Goal: Information Seeking & Learning: Check status

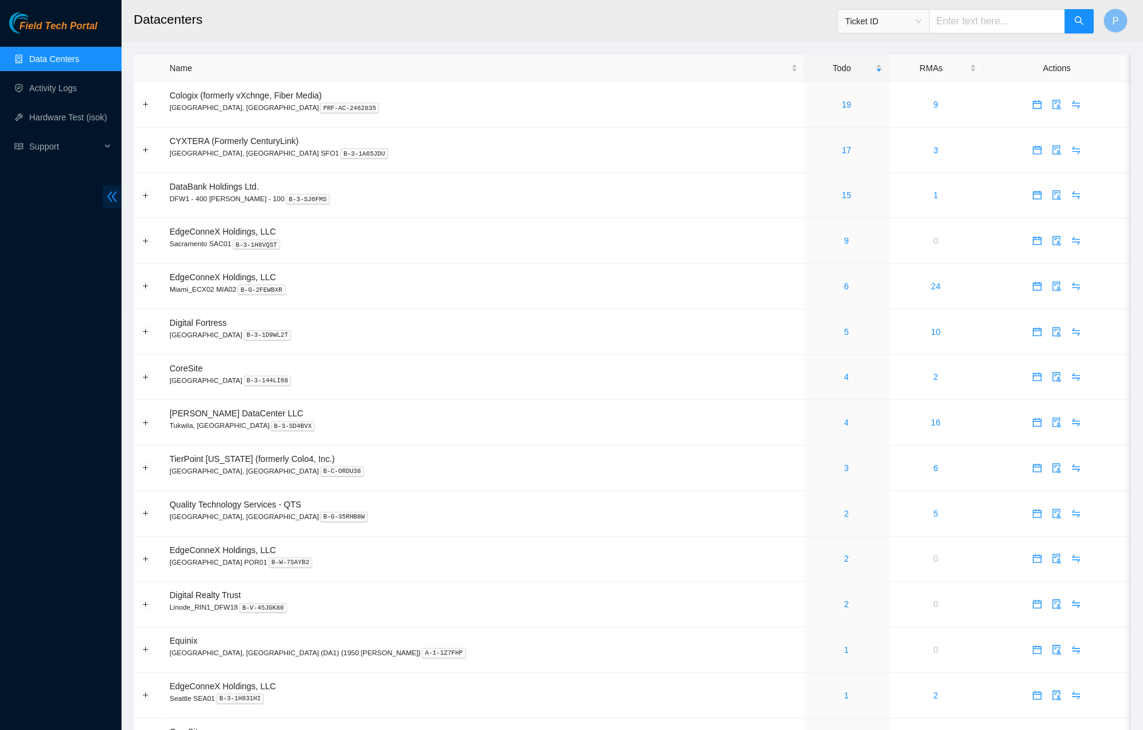
click at [108, 189] on span "double-left" at bounding box center [112, 196] width 19 height 22
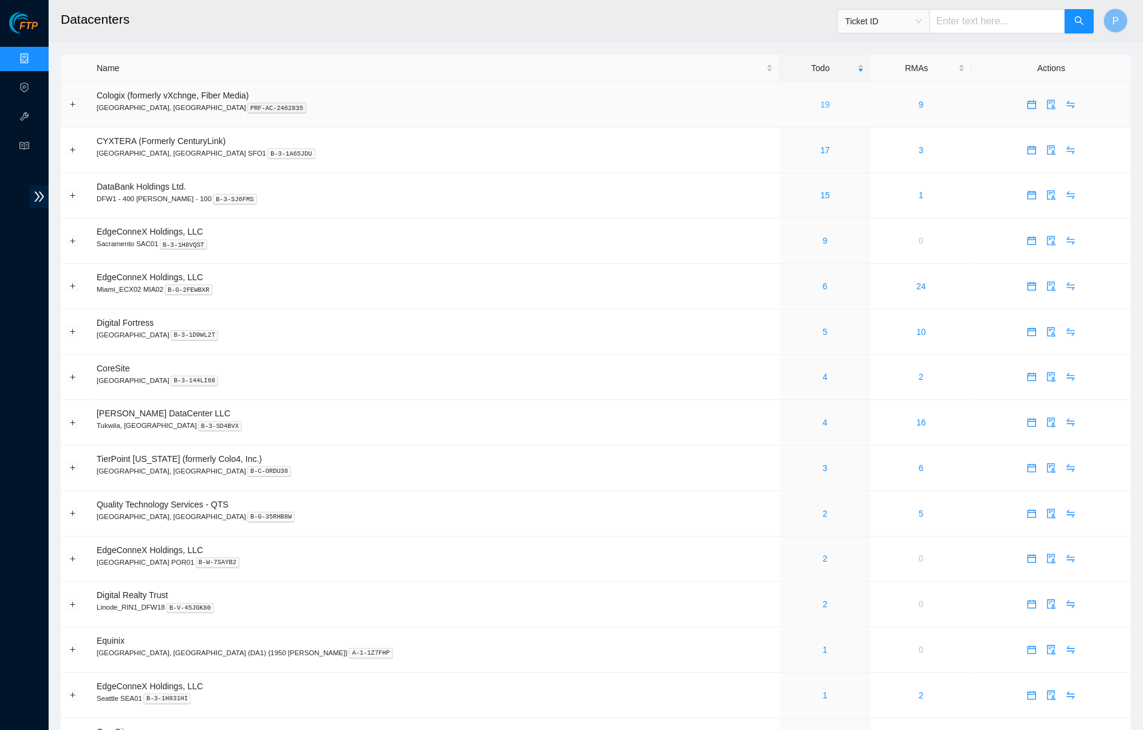
click at [821, 102] on link "19" at bounding box center [826, 105] width 10 height 10
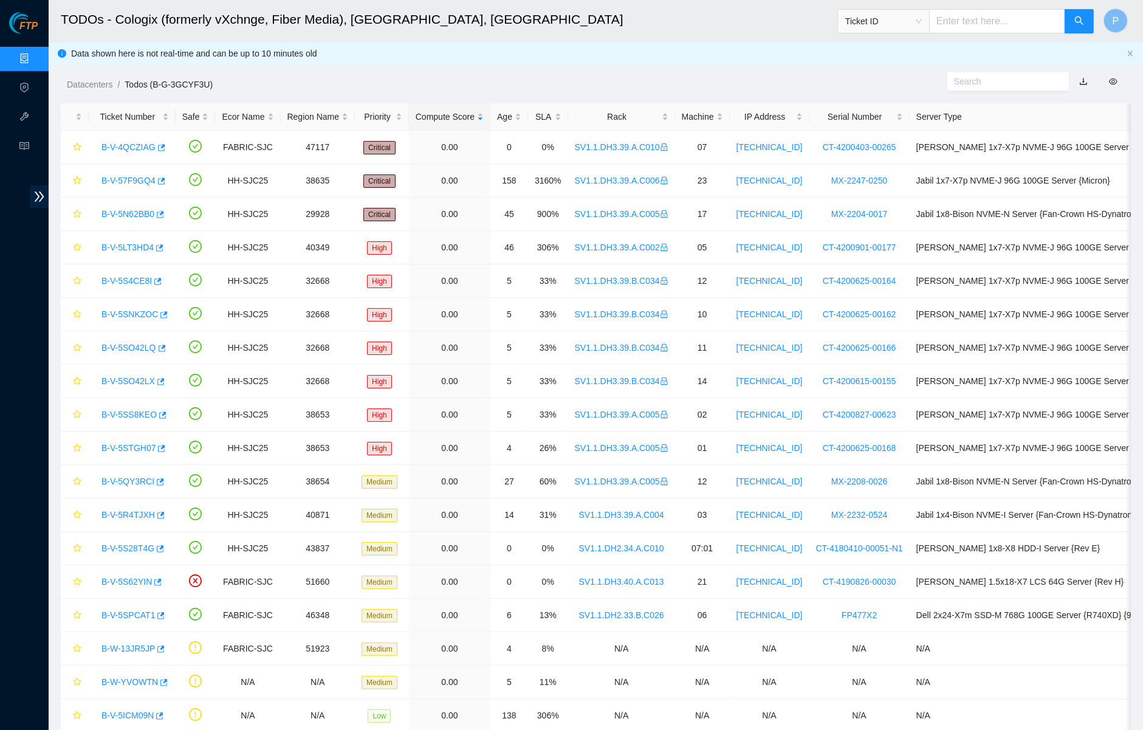
click at [1083, 80] on link "button" at bounding box center [1084, 82] width 9 height 10
click at [35, 54] on link "Data Centers" at bounding box center [60, 59] width 50 height 10
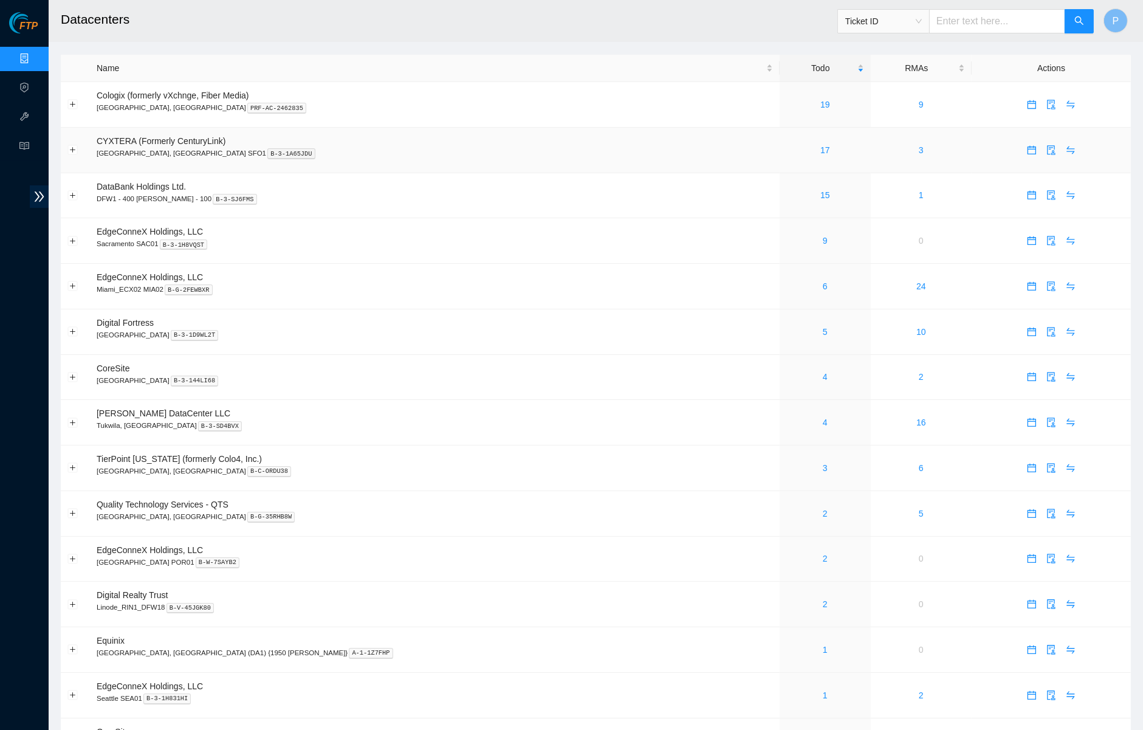
click at [787, 143] on div "17" at bounding box center [825, 149] width 77 height 13
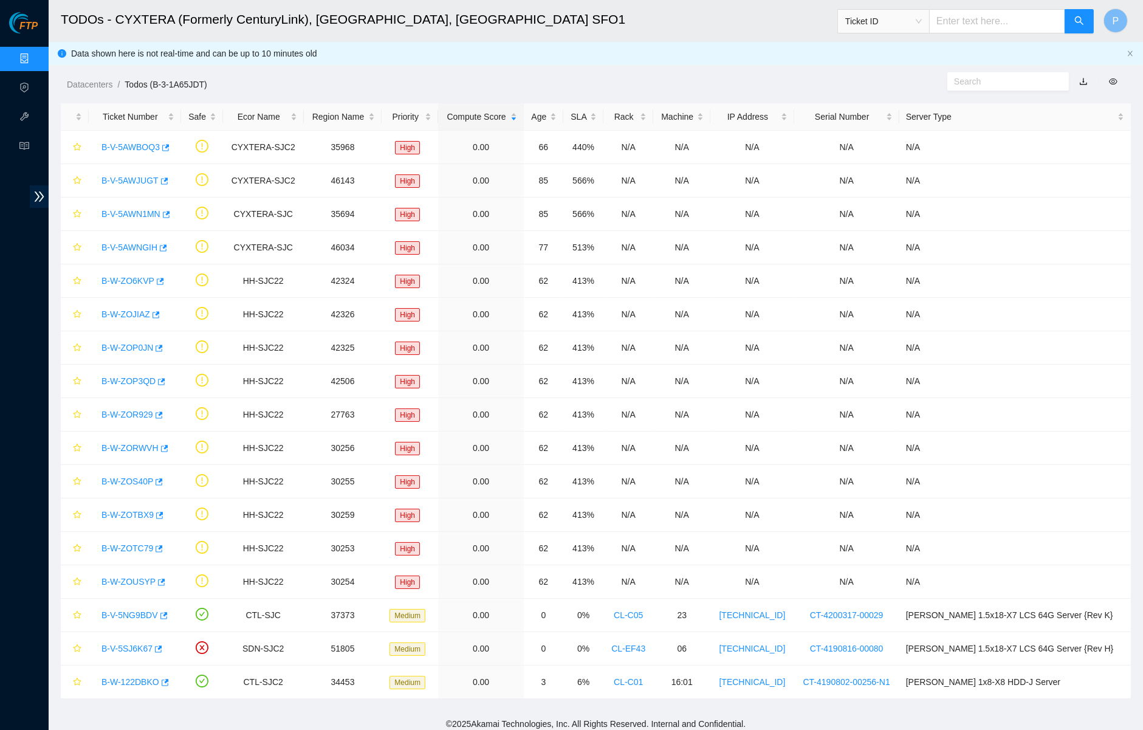
click at [1085, 80] on link "button" at bounding box center [1084, 82] width 9 height 10
click at [35, 56] on link "Data Centers" at bounding box center [60, 59] width 50 height 10
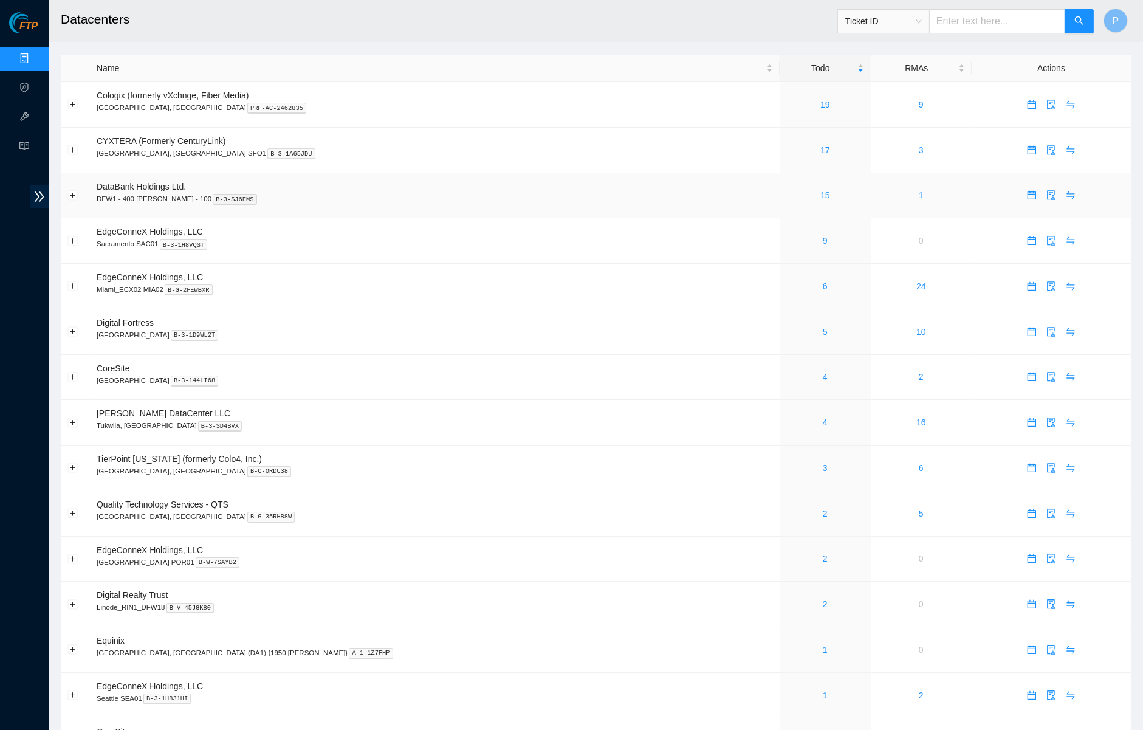
click at [821, 190] on link "15" at bounding box center [826, 195] width 10 height 10
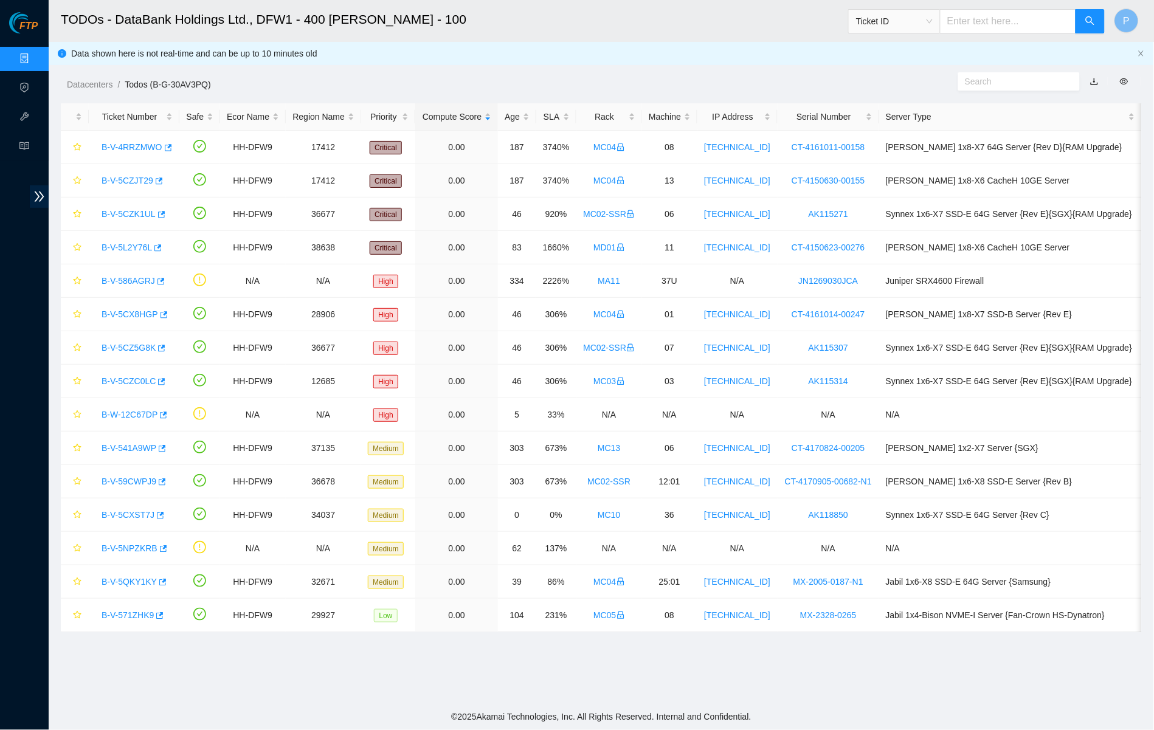
click at [1096, 79] on link "button" at bounding box center [1094, 82] width 9 height 10
click at [35, 56] on link "Data Centers" at bounding box center [60, 59] width 50 height 10
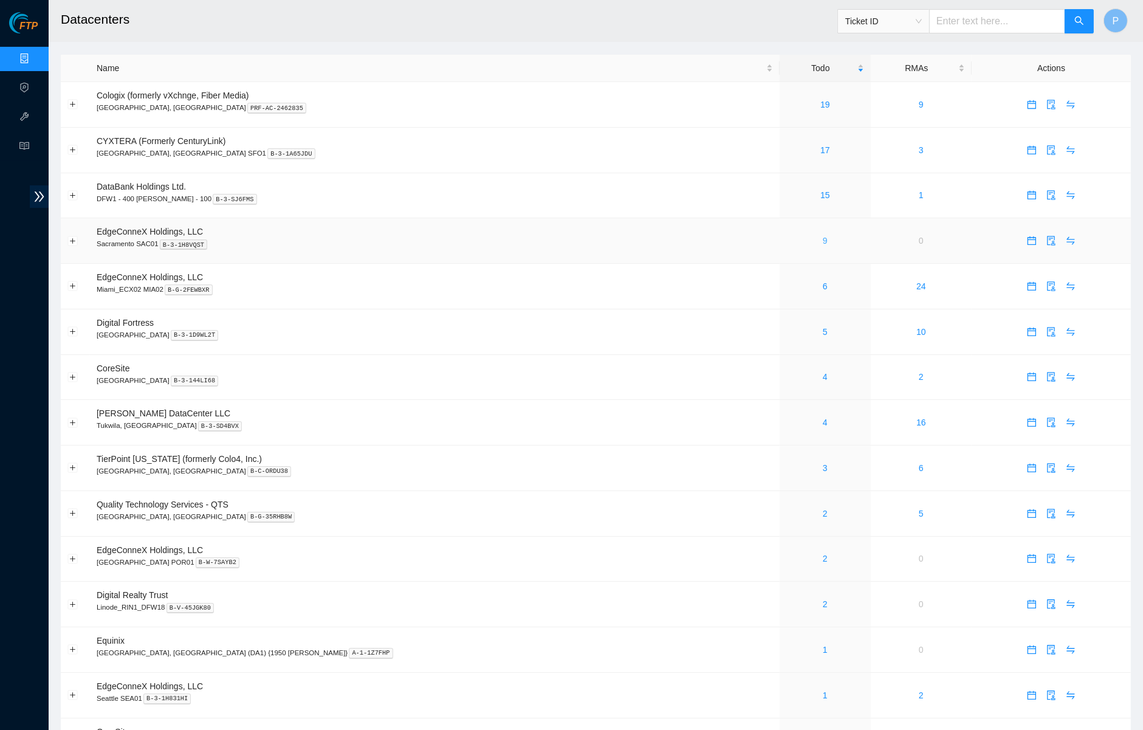
click at [823, 236] on link "9" at bounding box center [825, 241] width 5 height 10
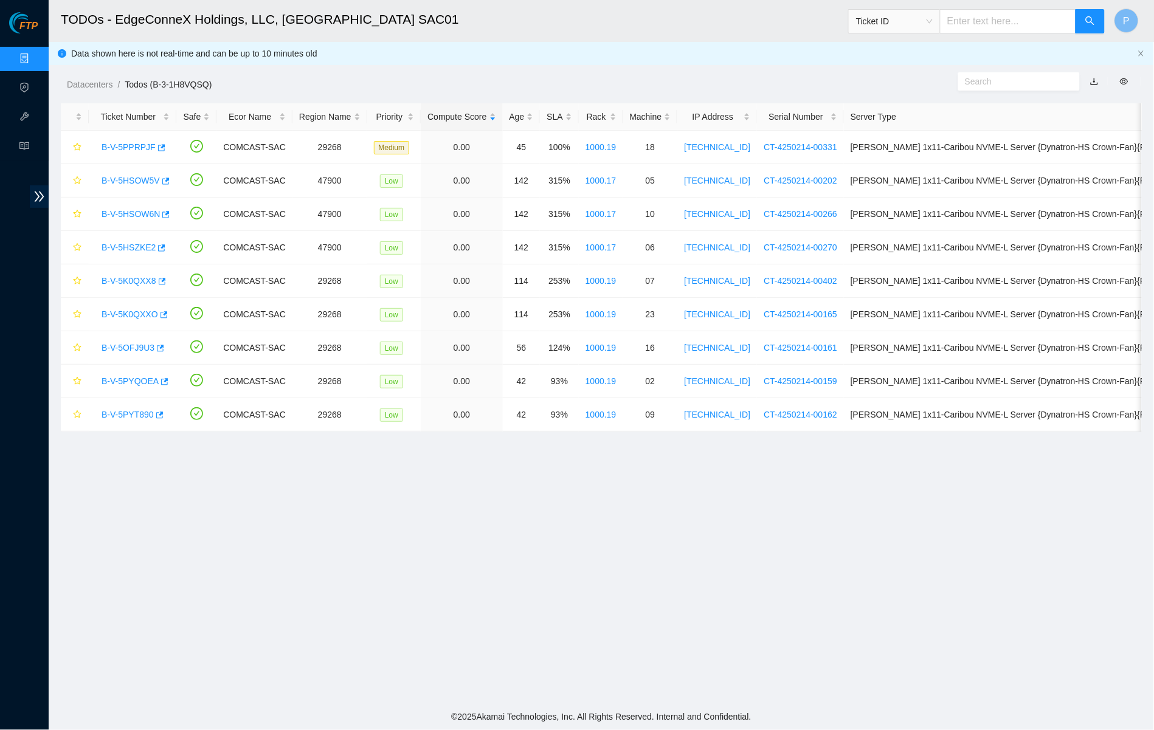
click at [1092, 78] on link "button" at bounding box center [1094, 82] width 9 height 10
click at [35, 59] on link "Data Centers" at bounding box center [60, 59] width 50 height 10
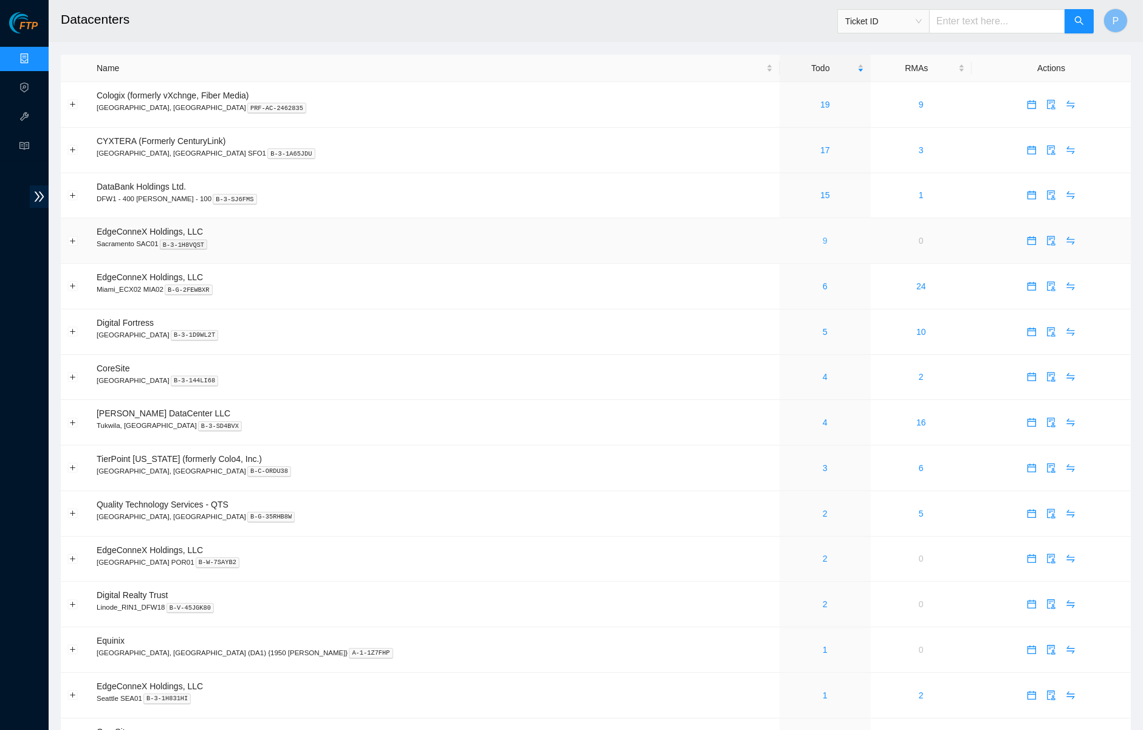
click at [823, 236] on link "9" at bounding box center [825, 241] width 5 height 10
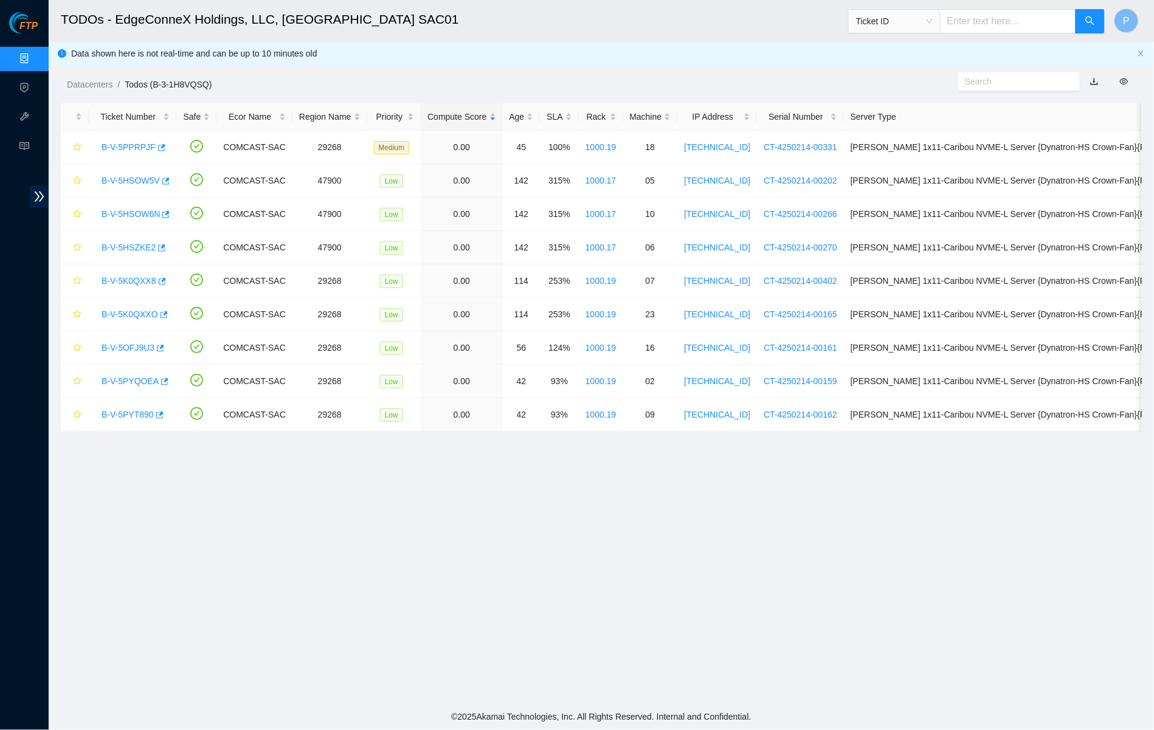
click at [1090, 78] on link "button" at bounding box center [1094, 82] width 9 height 10
click at [35, 56] on link "Data Centers" at bounding box center [60, 59] width 50 height 10
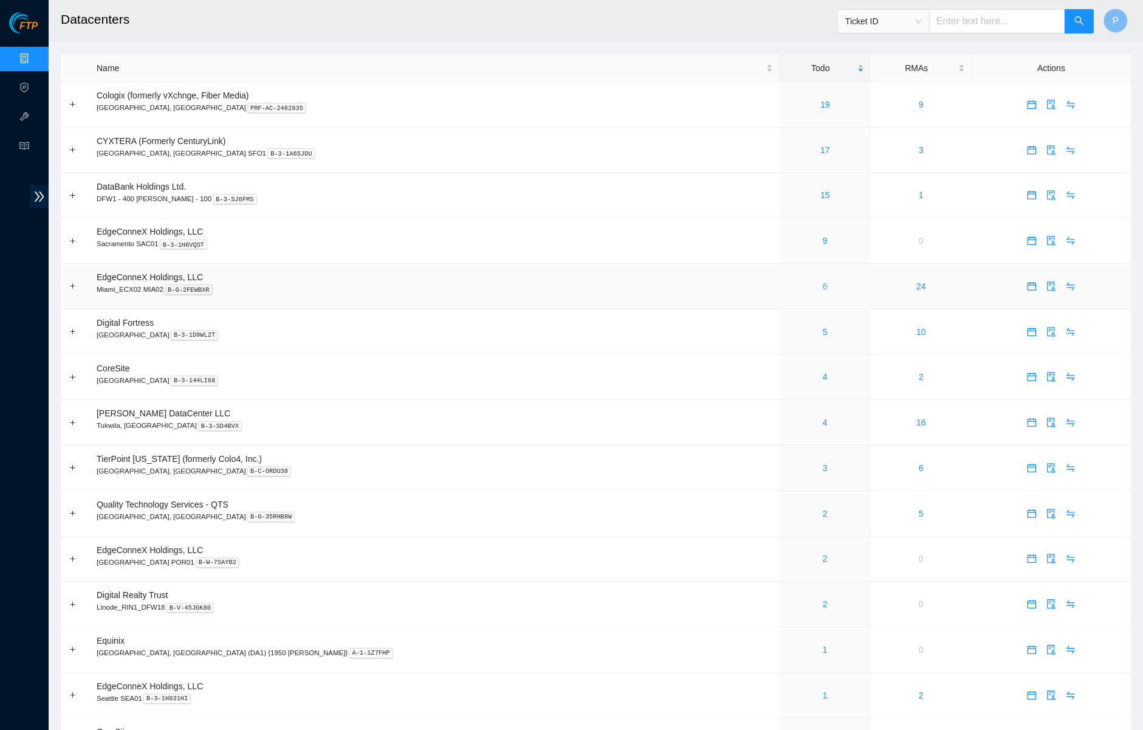
click at [823, 283] on link "6" at bounding box center [825, 286] width 5 height 10
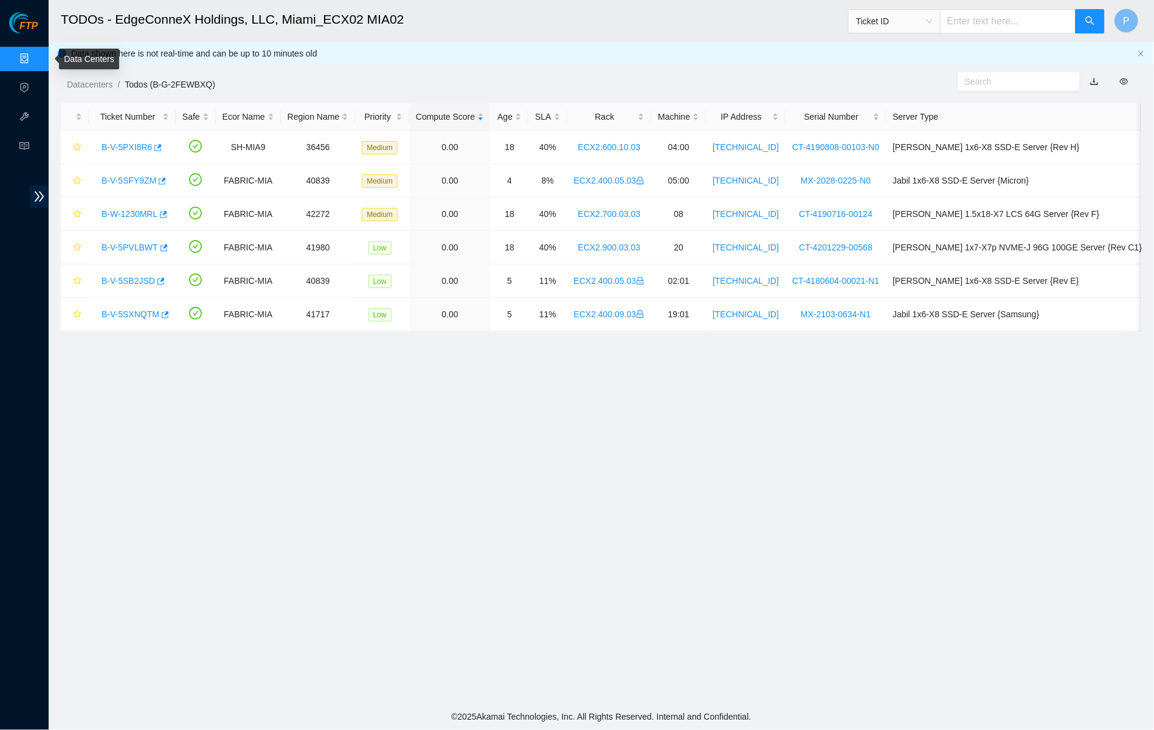
click at [35, 58] on link "Data Centers" at bounding box center [60, 59] width 50 height 10
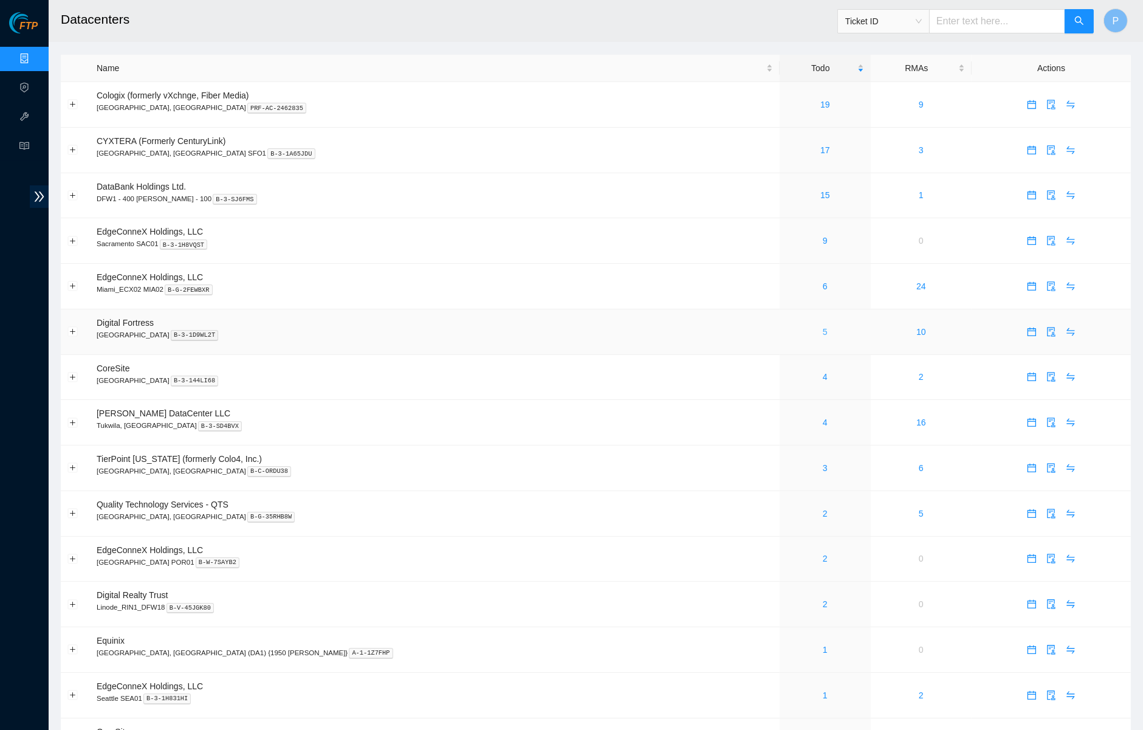
click at [823, 327] on link "5" at bounding box center [825, 332] width 5 height 10
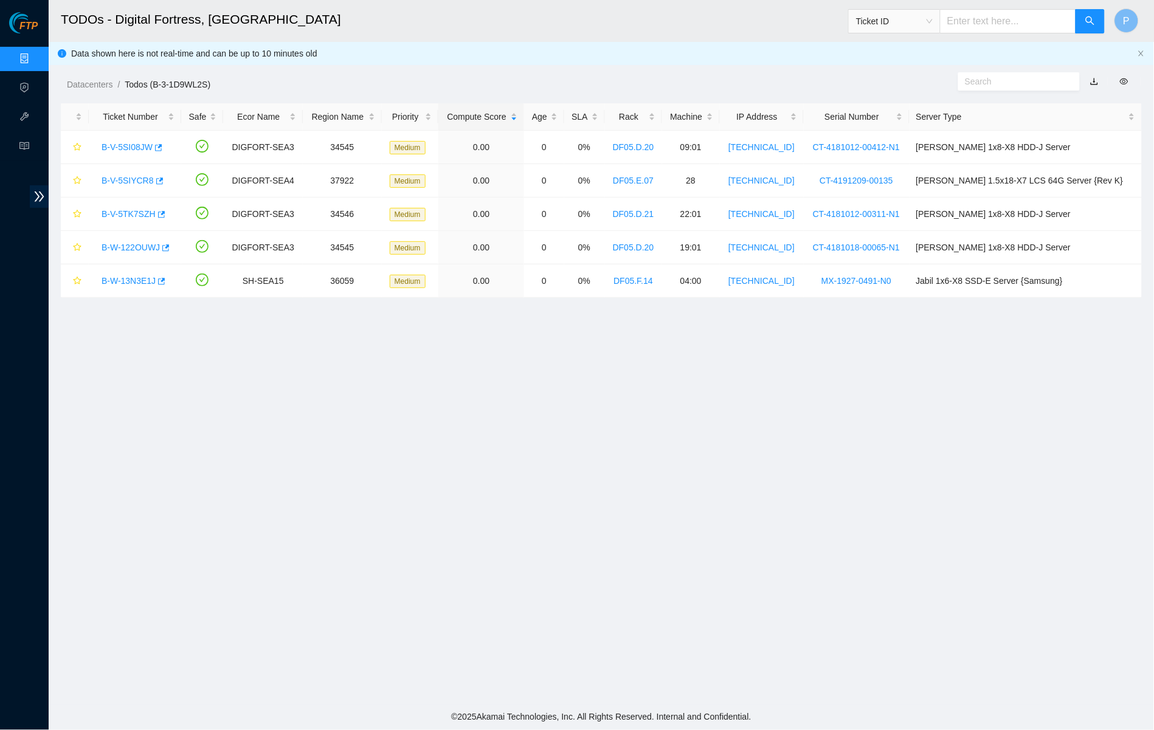
click at [1094, 78] on link "button" at bounding box center [1094, 82] width 9 height 10
click at [35, 54] on link "Data Centers" at bounding box center [60, 59] width 50 height 10
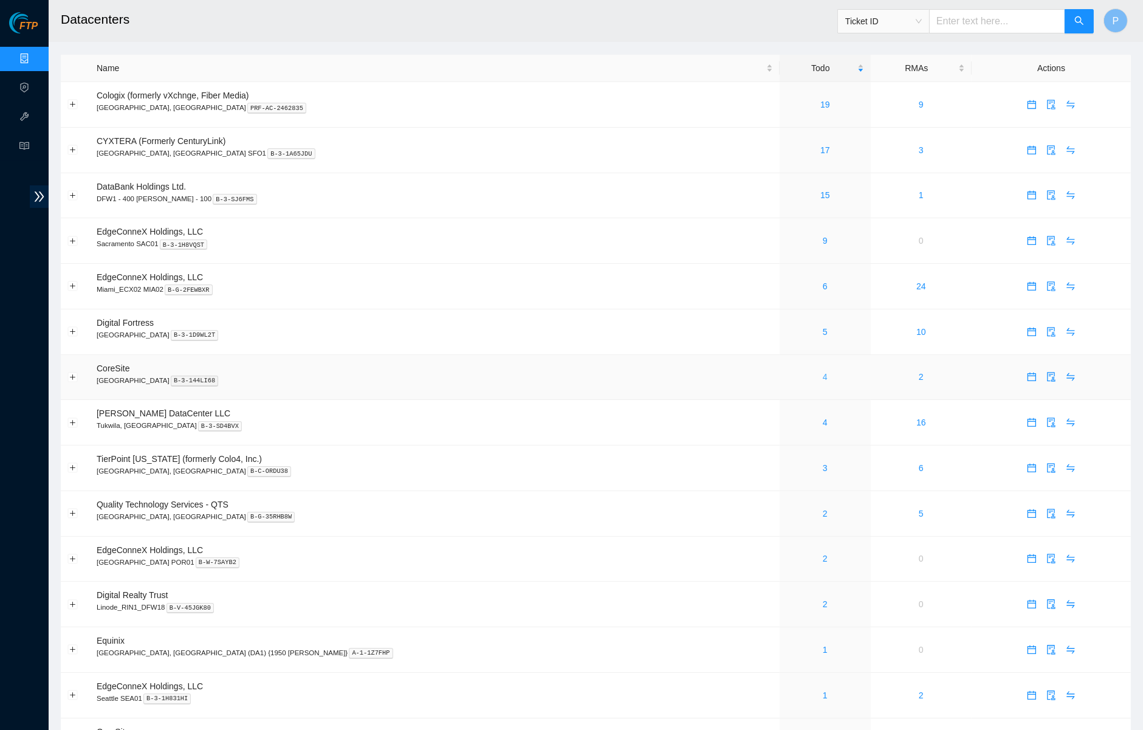
click at [823, 372] on link "4" at bounding box center [825, 377] width 5 height 10
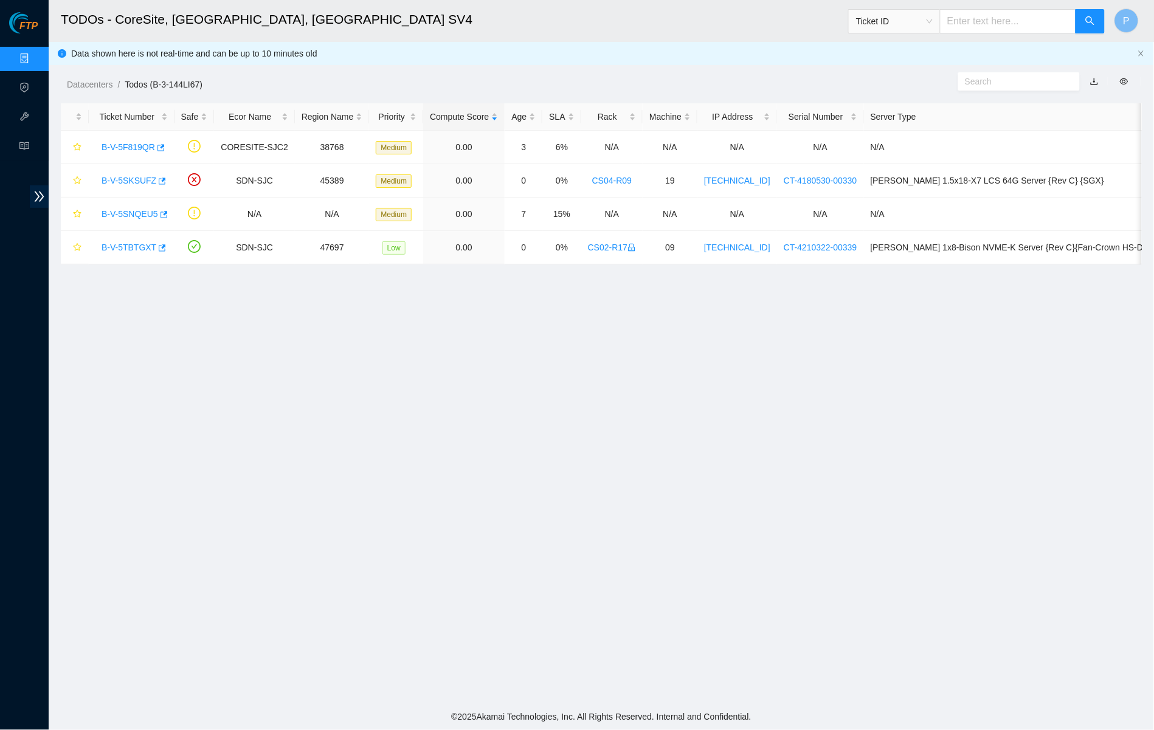
click at [1095, 77] on link "button" at bounding box center [1094, 82] width 9 height 10
click at [35, 59] on link "Data Centers" at bounding box center [60, 59] width 50 height 10
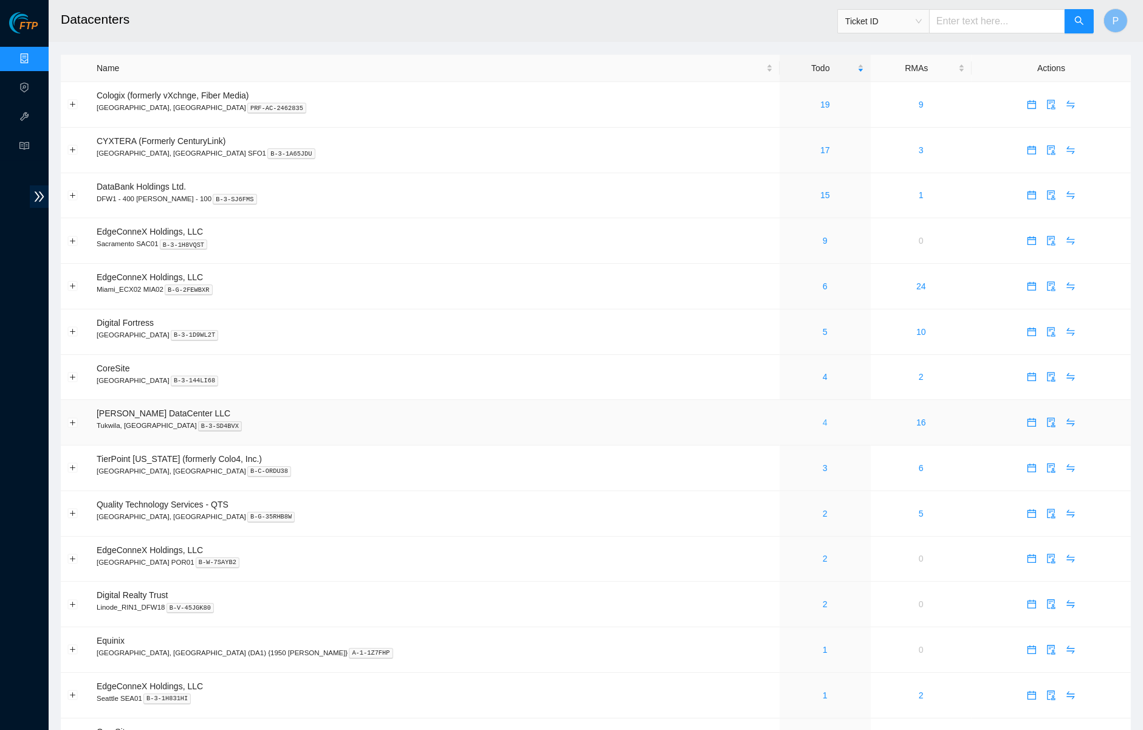
click at [823, 418] on link "4" at bounding box center [825, 423] width 5 height 10
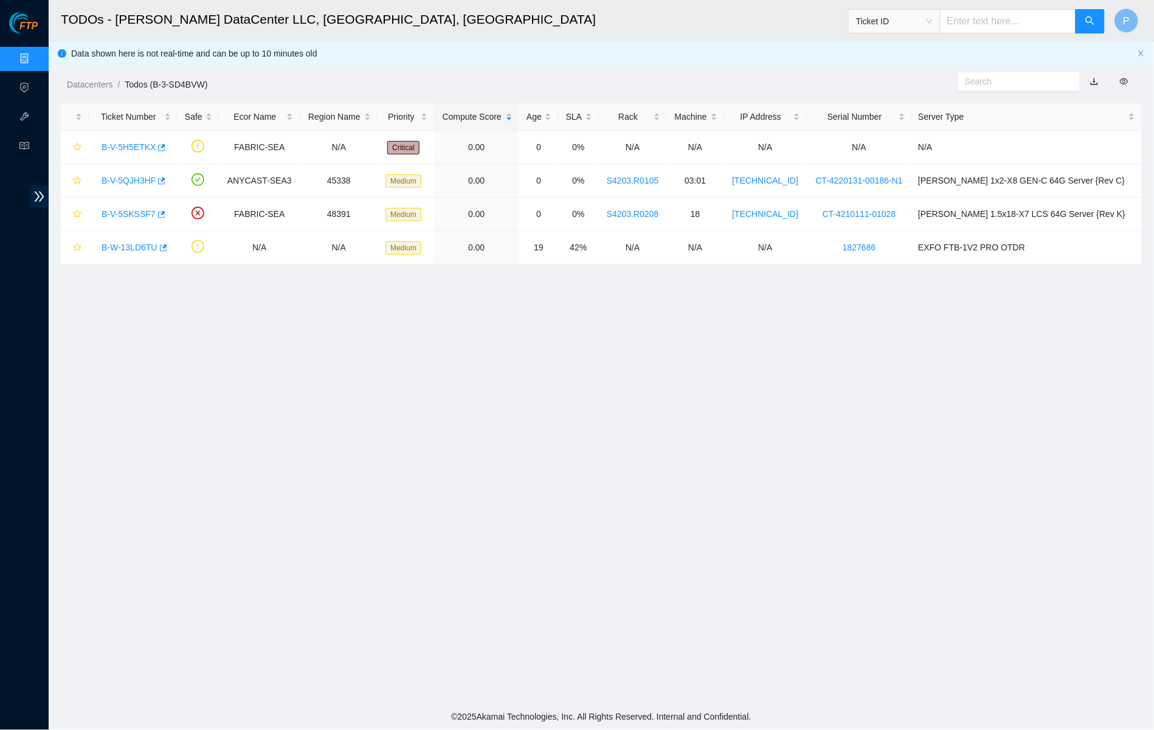
click at [1092, 79] on link "button" at bounding box center [1094, 82] width 9 height 10
click at [35, 57] on link "Data Centers" at bounding box center [60, 59] width 50 height 10
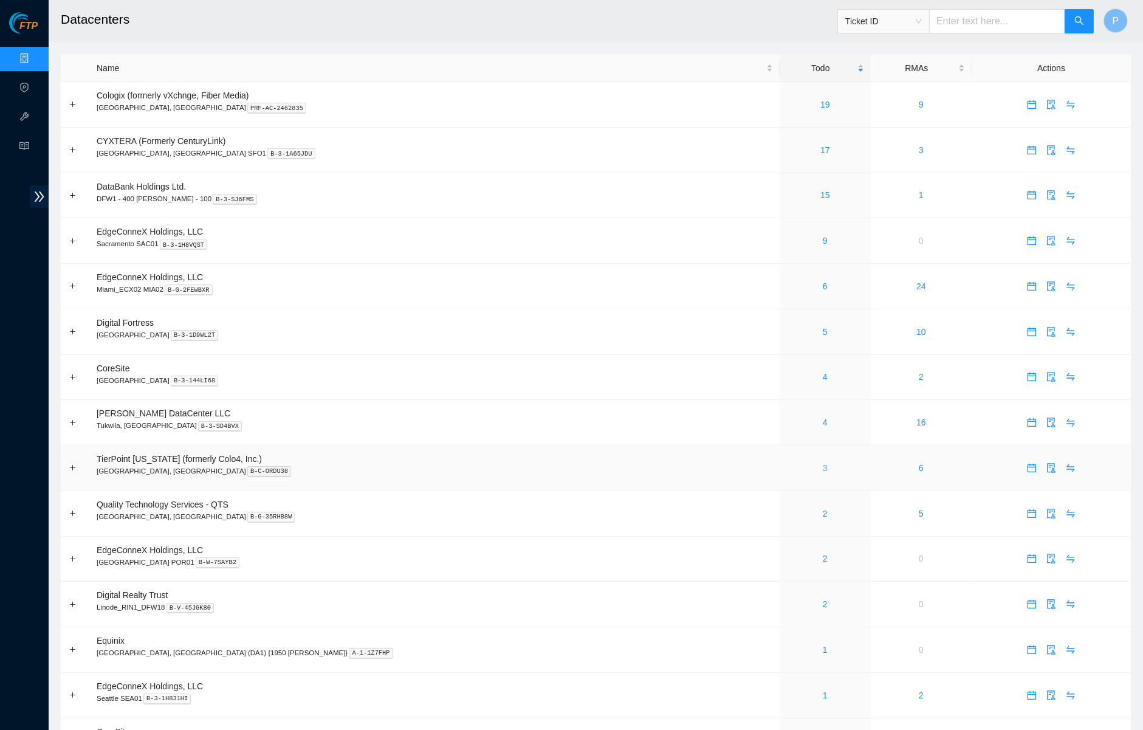
click at [823, 463] on link "3" at bounding box center [825, 468] width 5 height 10
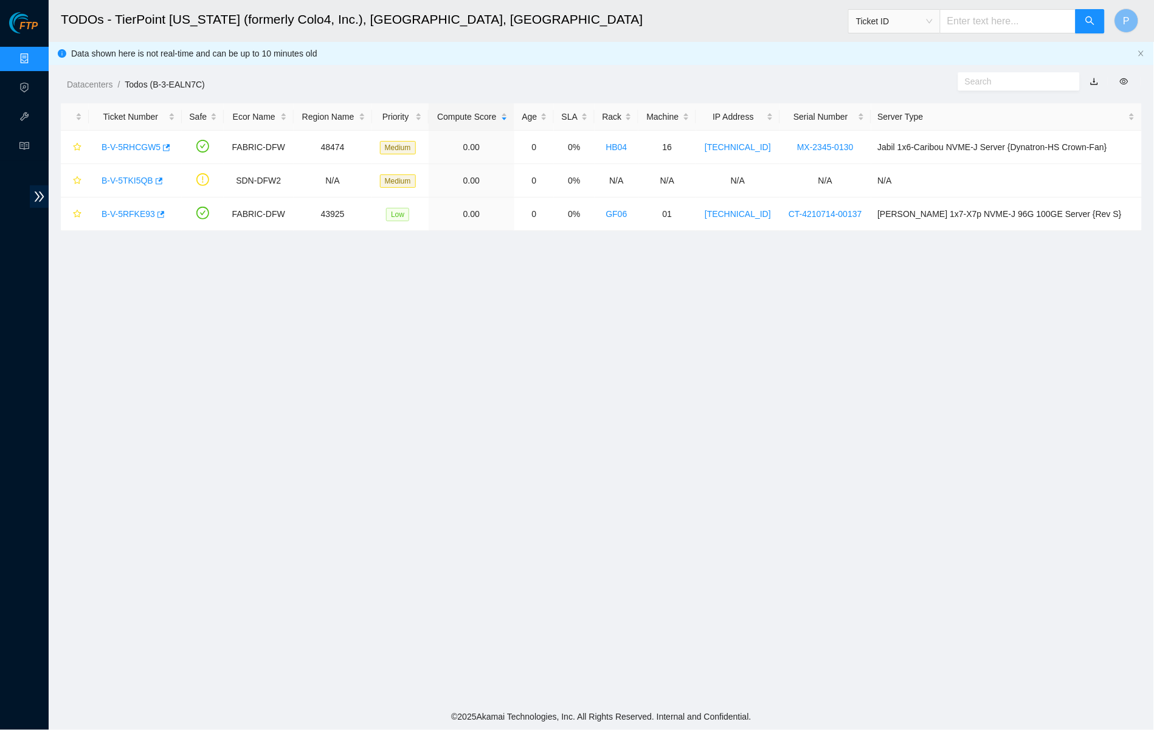
click at [1095, 78] on link "button" at bounding box center [1094, 82] width 9 height 10
click at [41, 54] on link "Data Centers" at bounding box center [60, 59] width 50 height 10
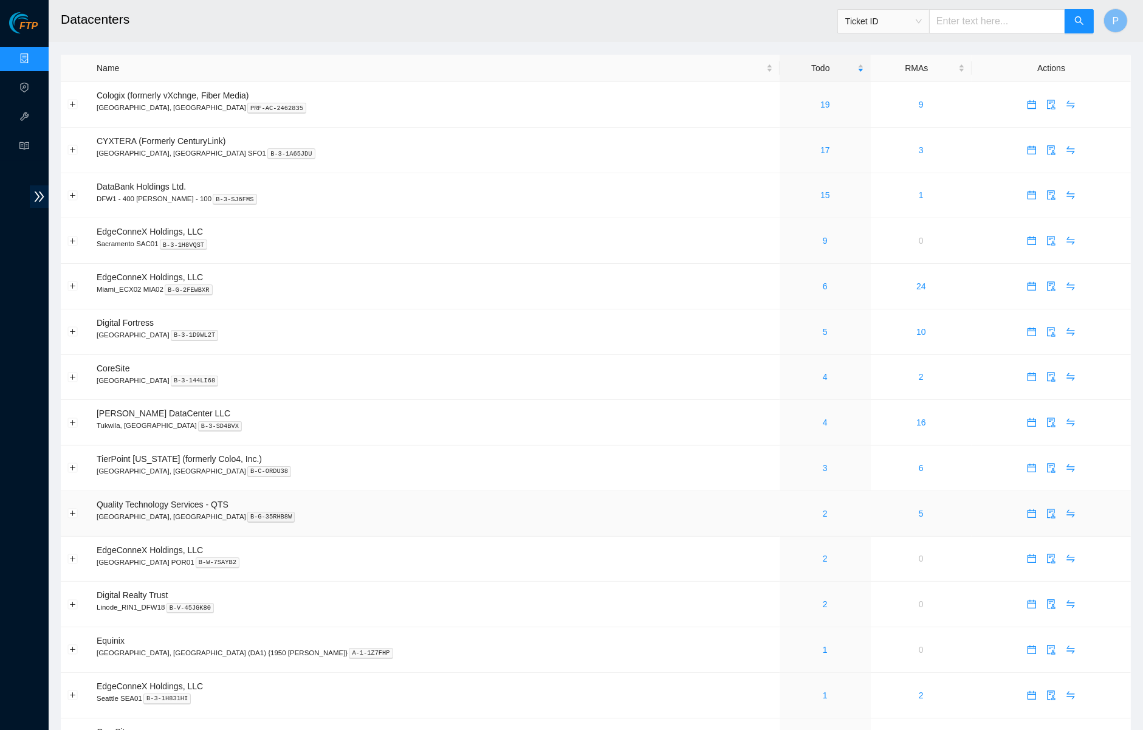
click at [787, 508] on div "2" at bounding box center [825, 513] width 77 height 13
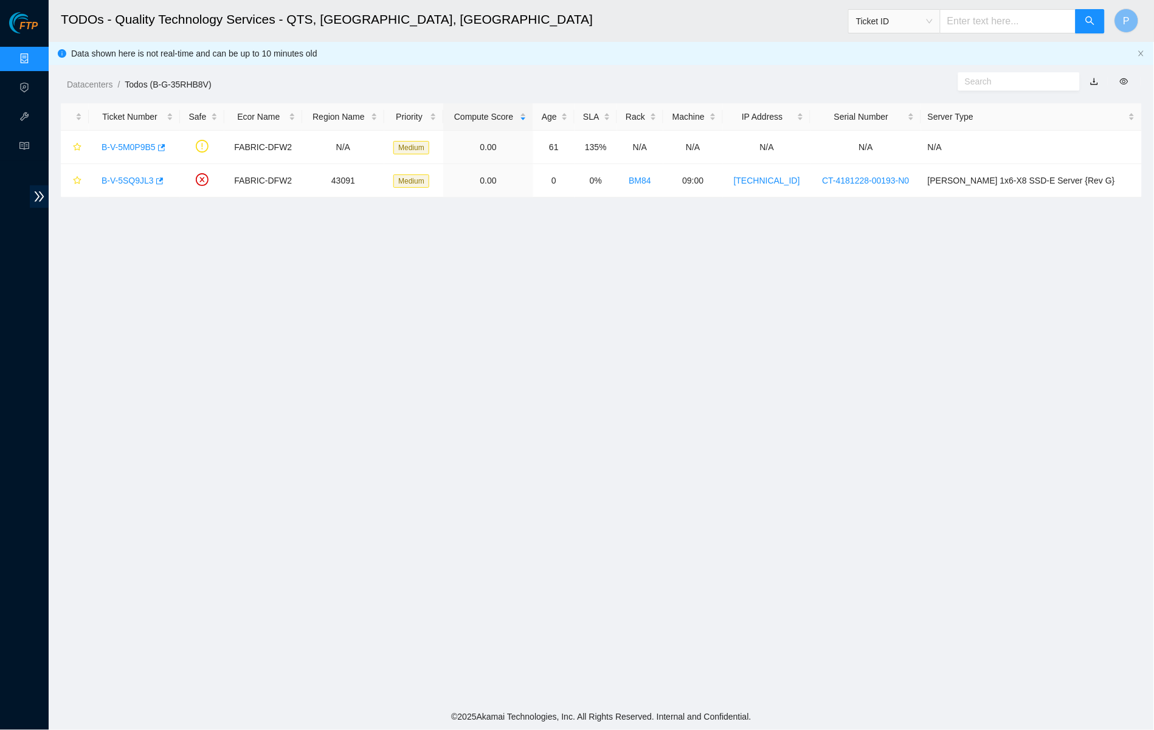
click at [1094, 80] on link "button" at bounding box center [1094, 82] width 9 height 10
click at [35, 54] on link "Data Centers" at bounding box center [60, 59] width 50 height 10
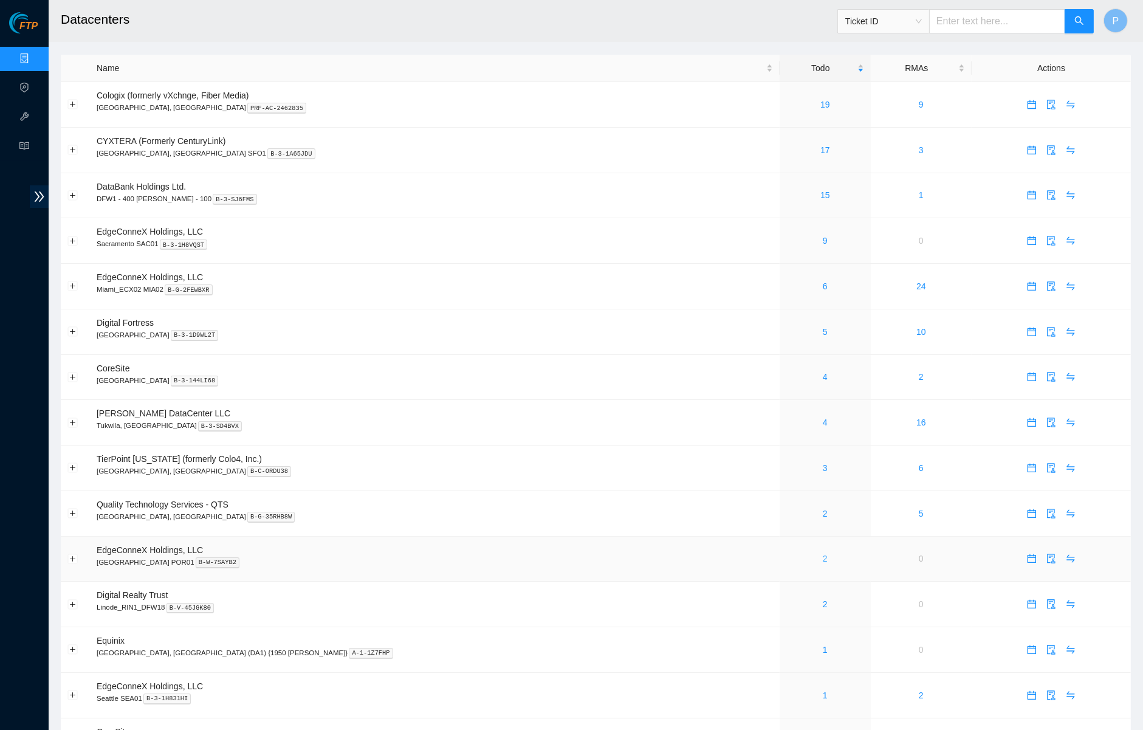
click at [823, 554] on link "2" at bounding box center [825, 559] width 5 height 10
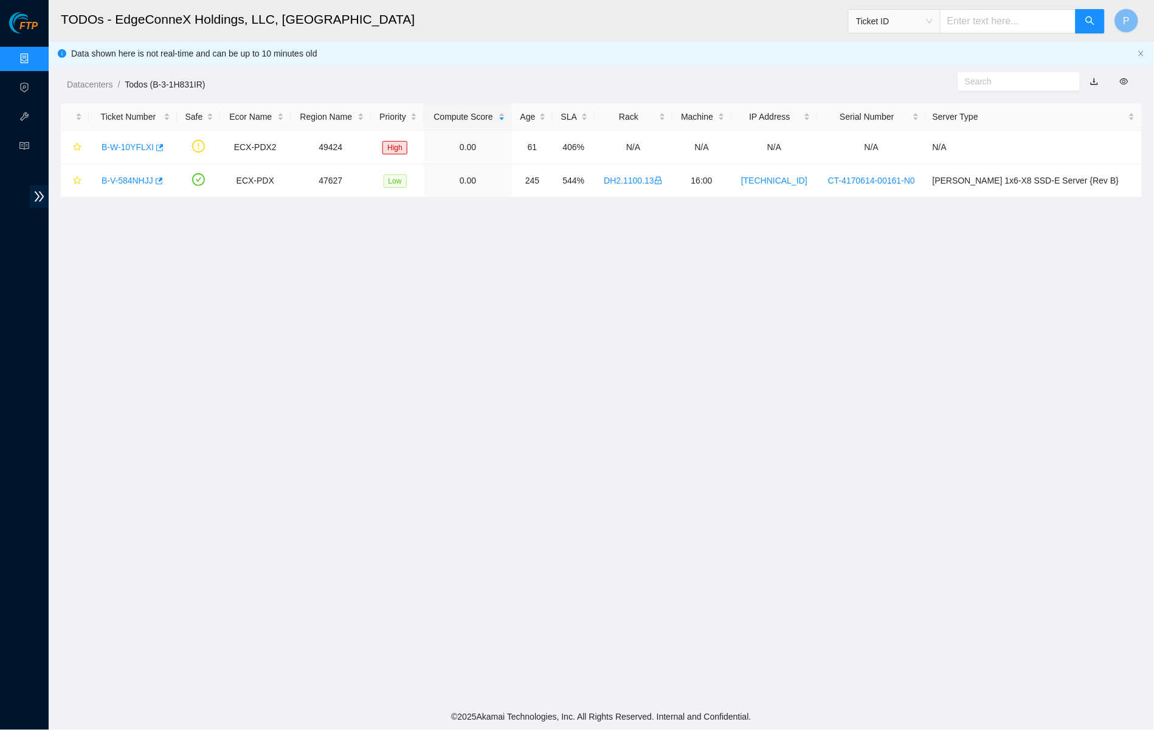
click at [1090, 77] on link "button" at bounding box center [1094, 82] width 9 height 10
click at [35, 58] on link "Data Centers" at bounding box center [60, 59] width 50 height 10
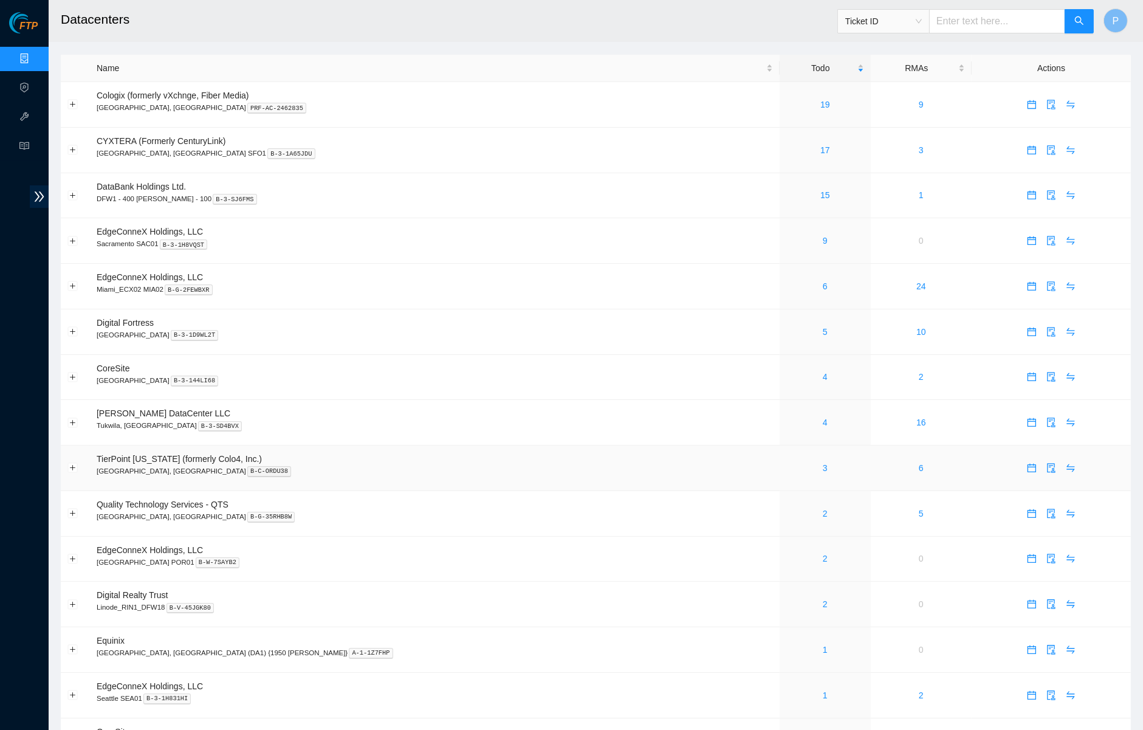
scroll to position [108, 0]
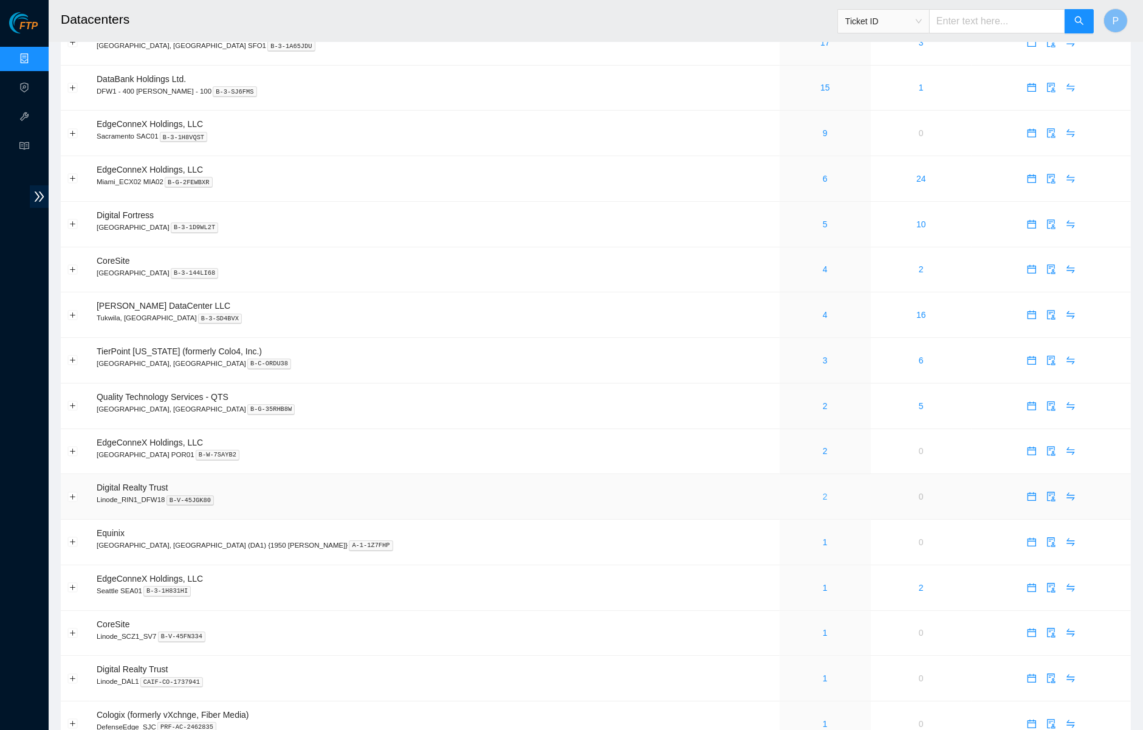
click at [823, 492] on link "2" at bounding box center [825, 497] width 5 height 10
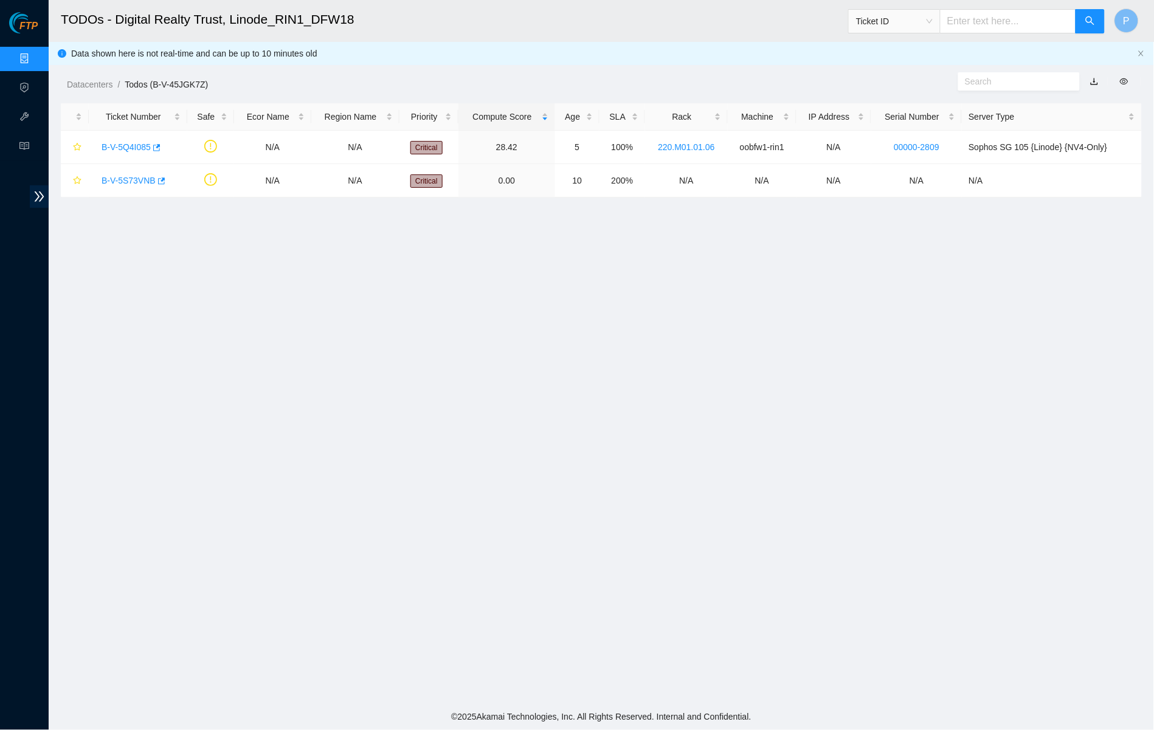
click at [1097, 77] on link "button" at bounding box center [1094, 82] width 9 height 10
click at [35, 54] on link "Data Centers" at bounding box center [60, 59] width 50 height 10
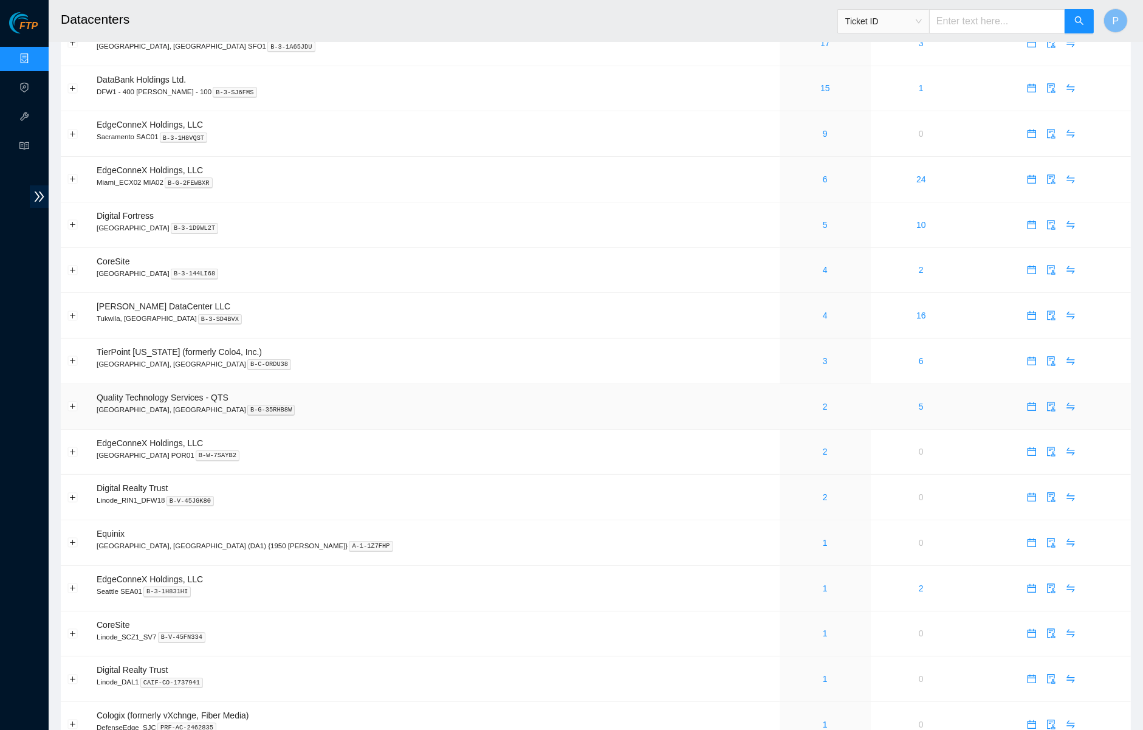
scroll to position [198, 0]
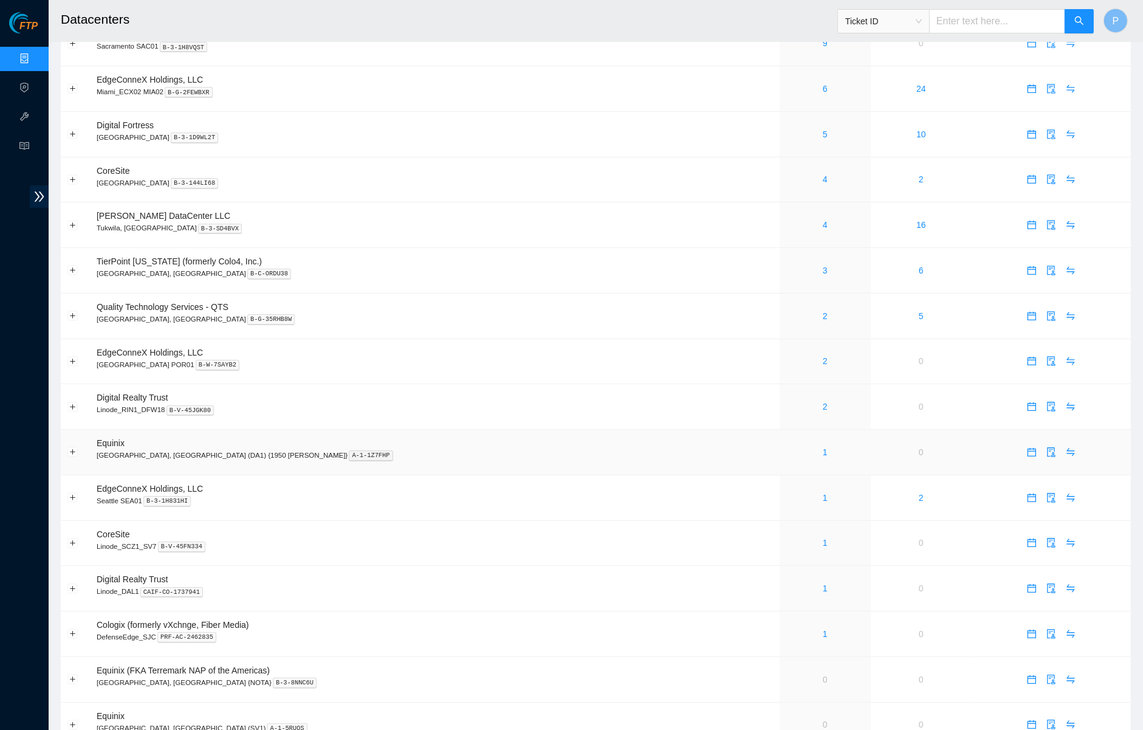
click at [787, 446] on div "1" at bounding box center [825, 452] width 77 height 13
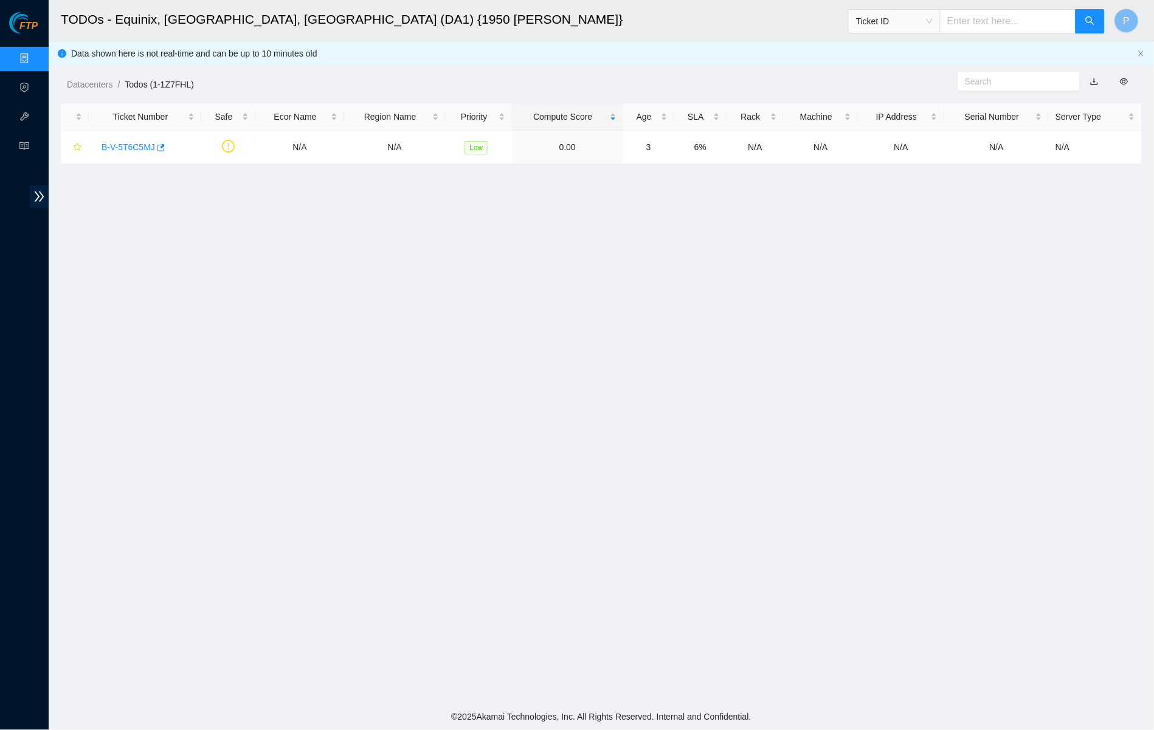
click at [1092, 77] on link "button" at bounding box center [1094, 82] width 9 height 10
click at [35, 54] on link "Data Centers" at bounding box center [60, 59] width 50 height 10
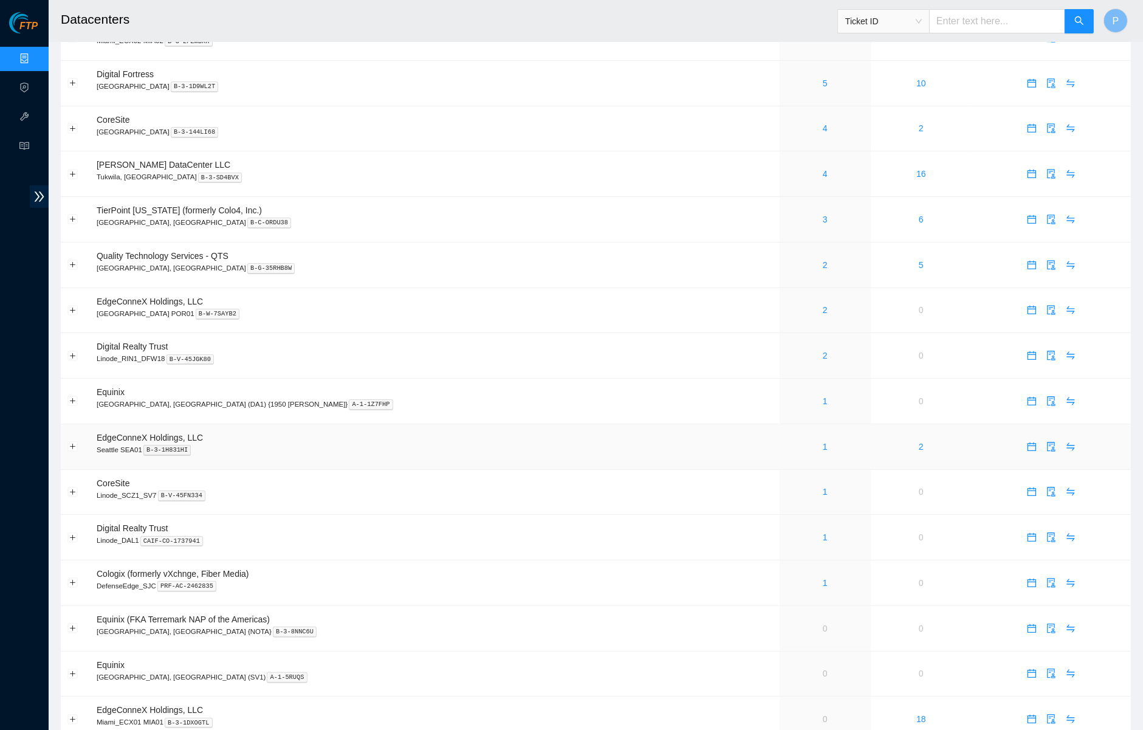
scroll to position [252, 0]
click at [823, 439] on link "1" at bounding box center [825, 444] width 5 height 10
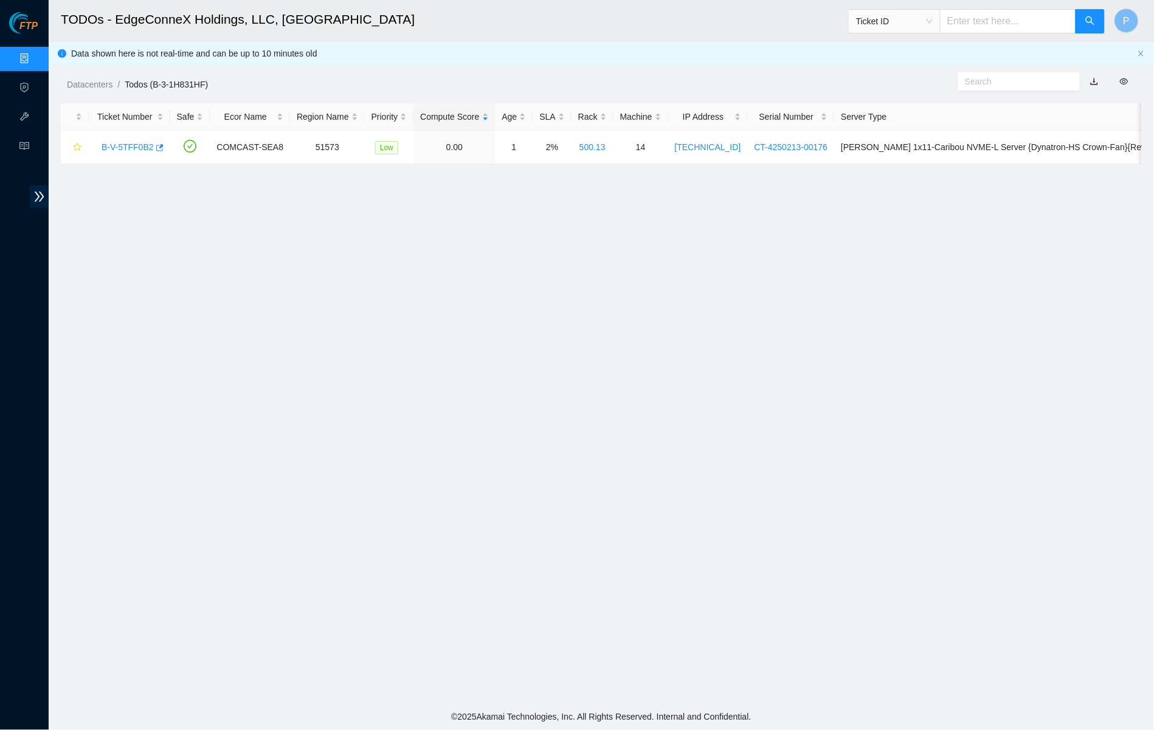
click at [1097, 77] on link "button" at bounding box center [1094, 82] width 9 height 10
click at [35, 58] on link "Data Centers" at bounding box center [60, 59] width 50 height 10
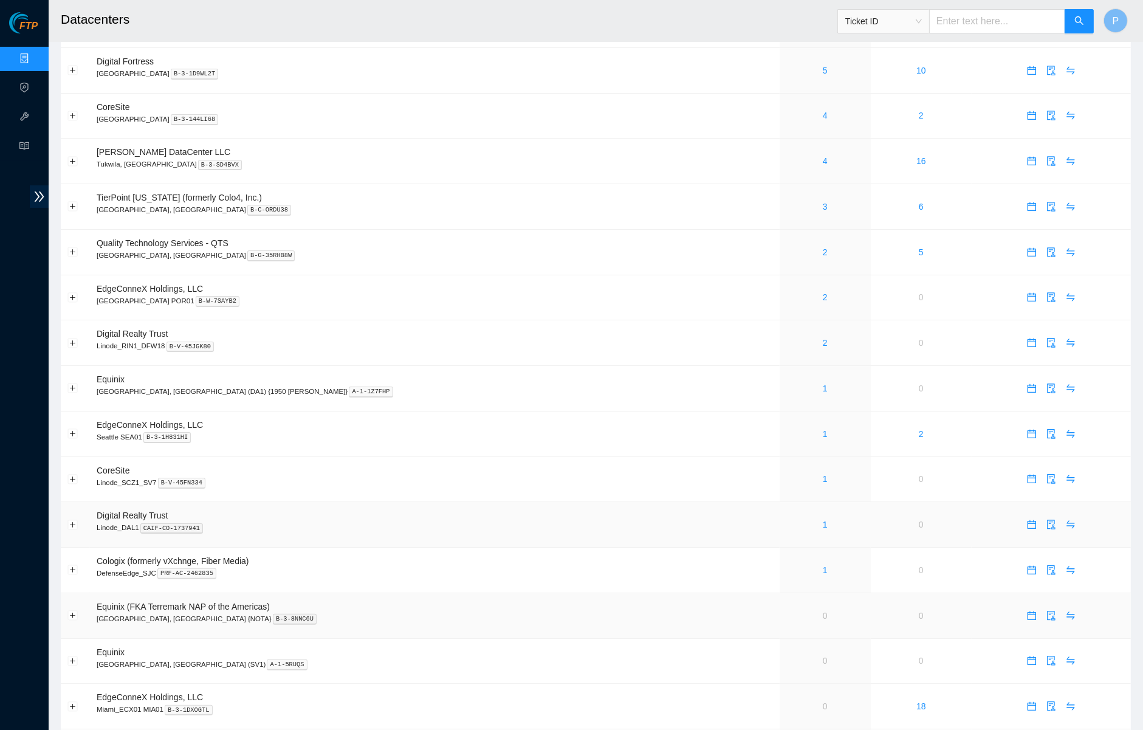
scroll to position [362, 0]
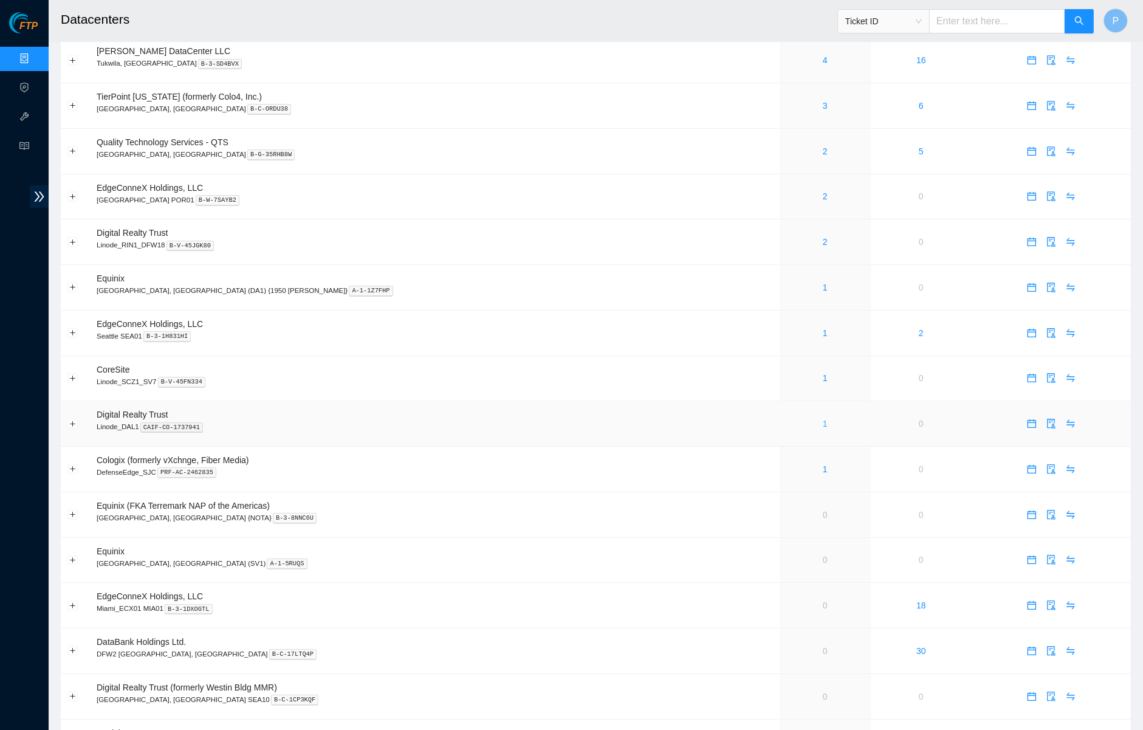
click at [823, 419] on link "1" at bounding box center [825, 424] width 5 height 10
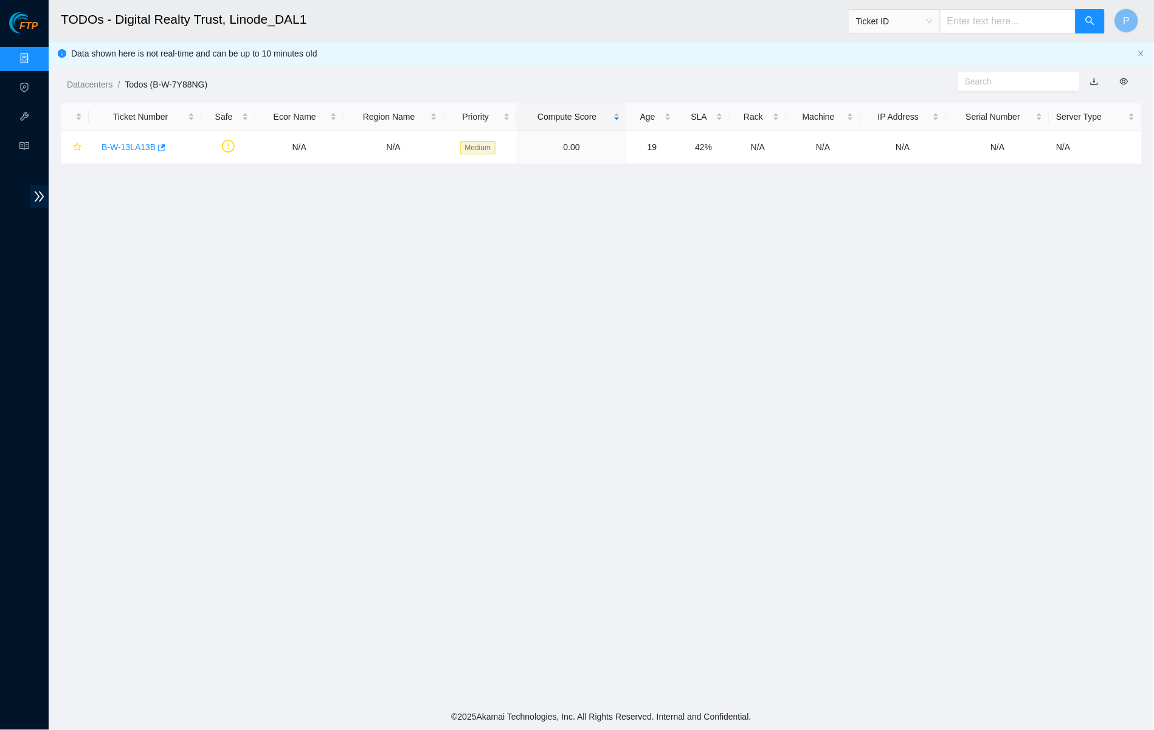
click at [1094, 78] on link "button" at bounding box center [1094, 82] width 9 height 10
click at [35, 55] on link "Data Centers" at bounding box center [60, 59] width 50 height 10
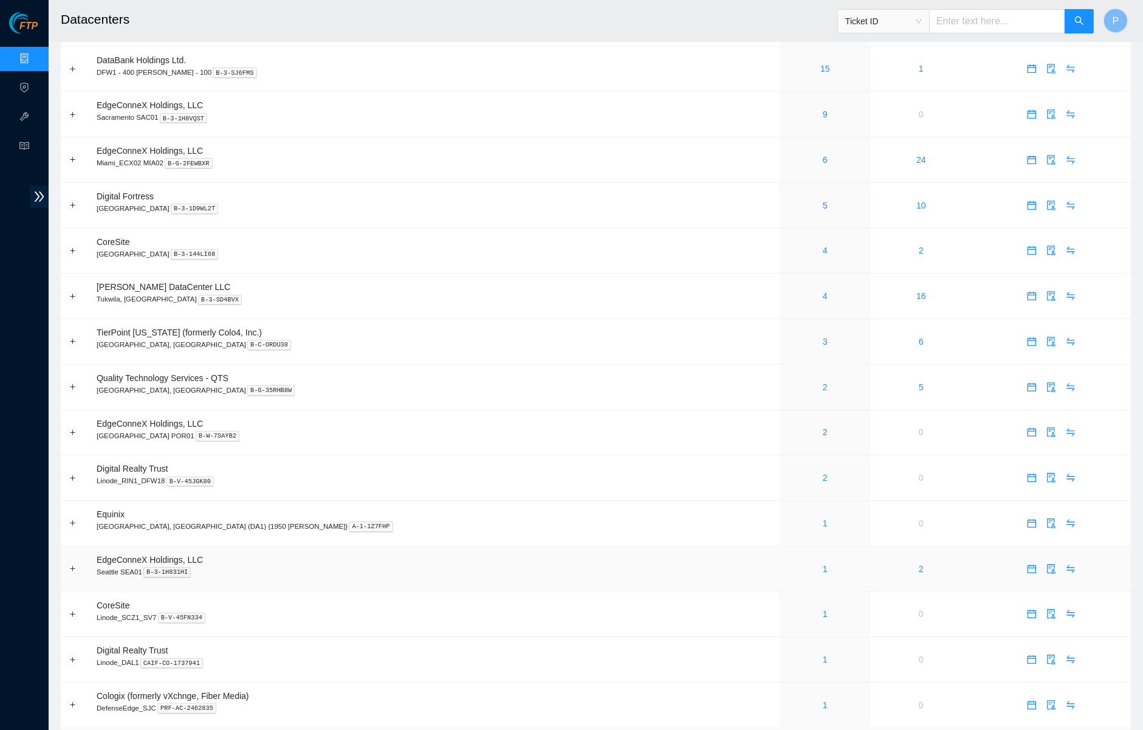
scroll to position [205, 0]
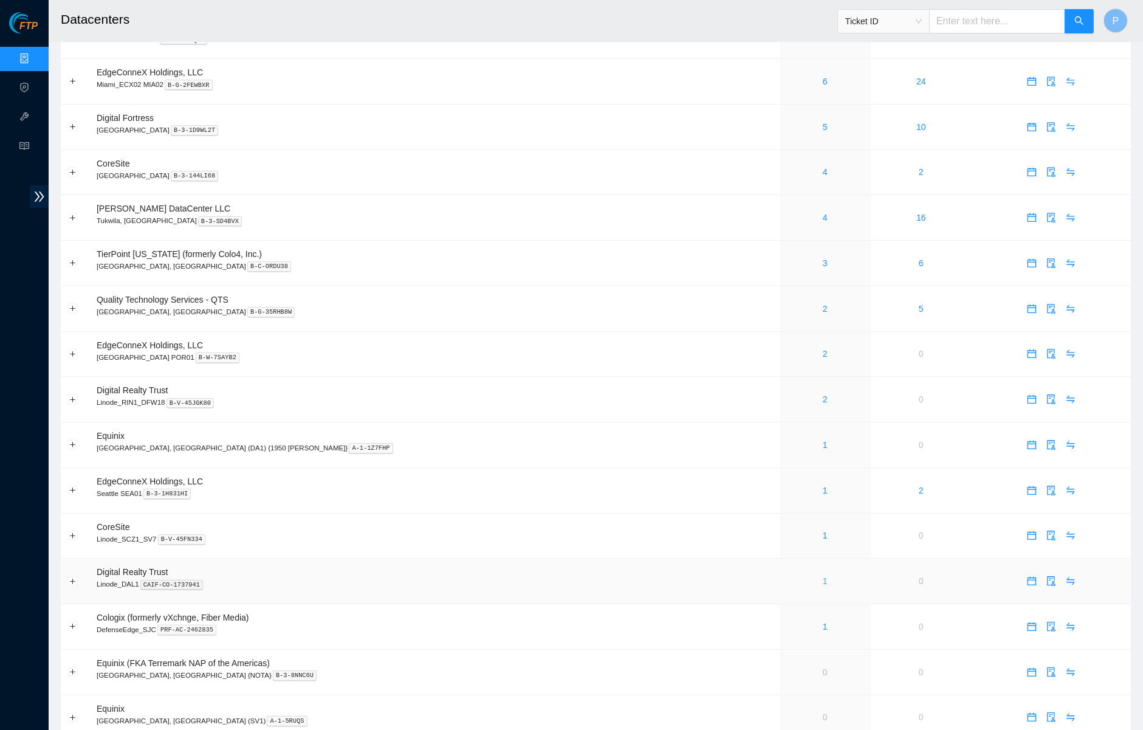
click at [823, 576] on link "1" at bounding box center [825, 581] width 5 height 10
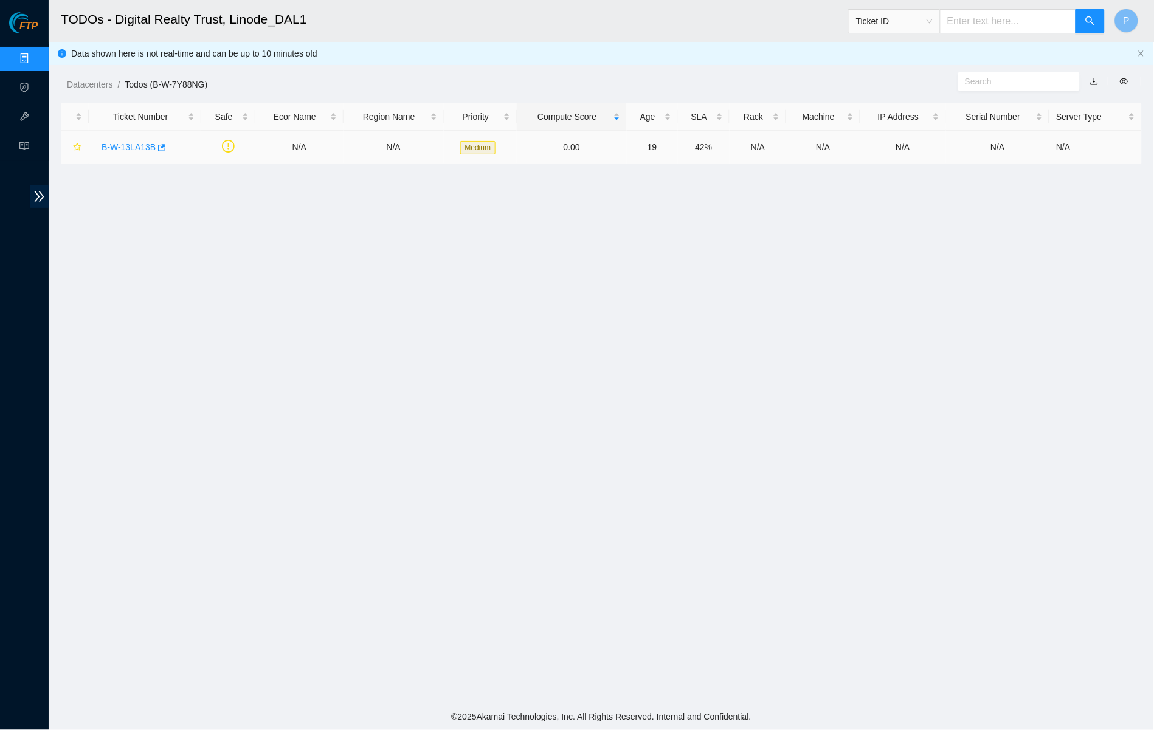
click at [131, 143] on link "B-W-13LA13B" at bounding box center [129, 147] width 54 height 10
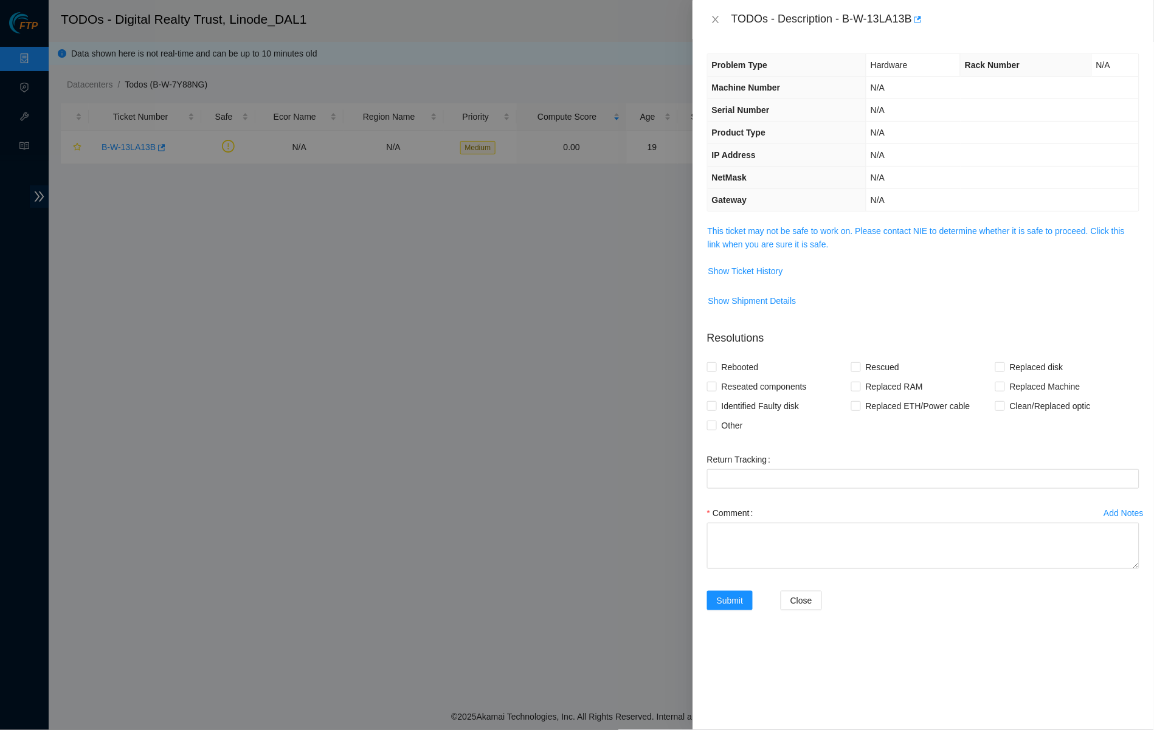
click at [831, 233] on span "This ticket may not be safe to work on. Please contact NIE to determine whether…" at bounding box center [923, 237] width 431 height 27
click at [828, 229] on link "This ticket may not be safe to work on. Please contact NIE to determine whether…" at bounding box center [916, 237] width 417 height 23
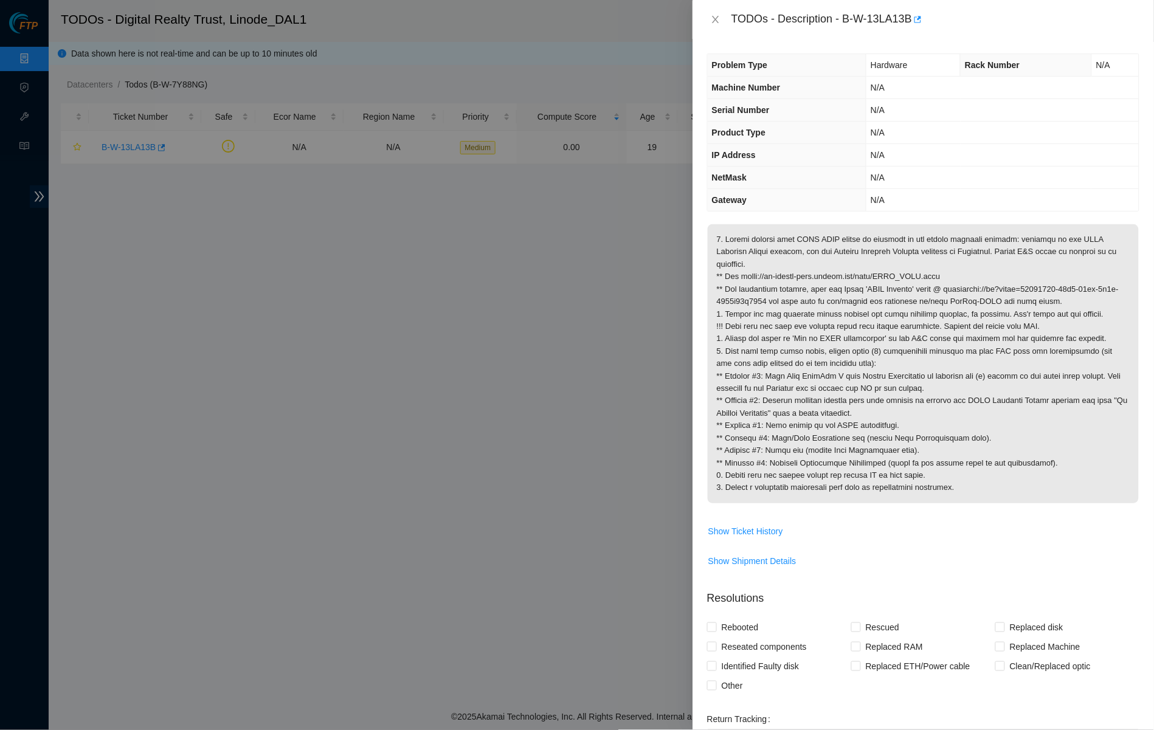
click at [726, 7] on div "TODOs - Description - B-W-13LA13B" at bounding box center [922, 19] width 461 height 39
click at [720, 16] on icon "close" at bounding box center [716, 20] width 10 height 10
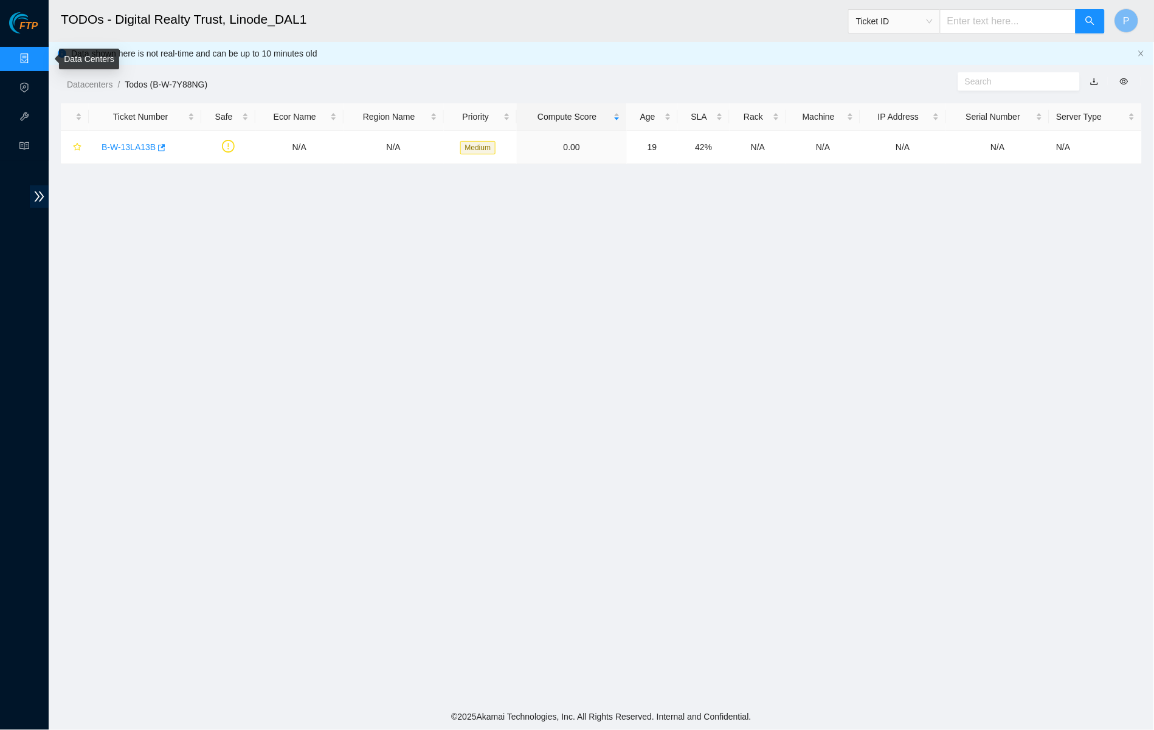
click at [38, 54] on link "Data Centers" at bounding box center [60, 59] width 50 height 10
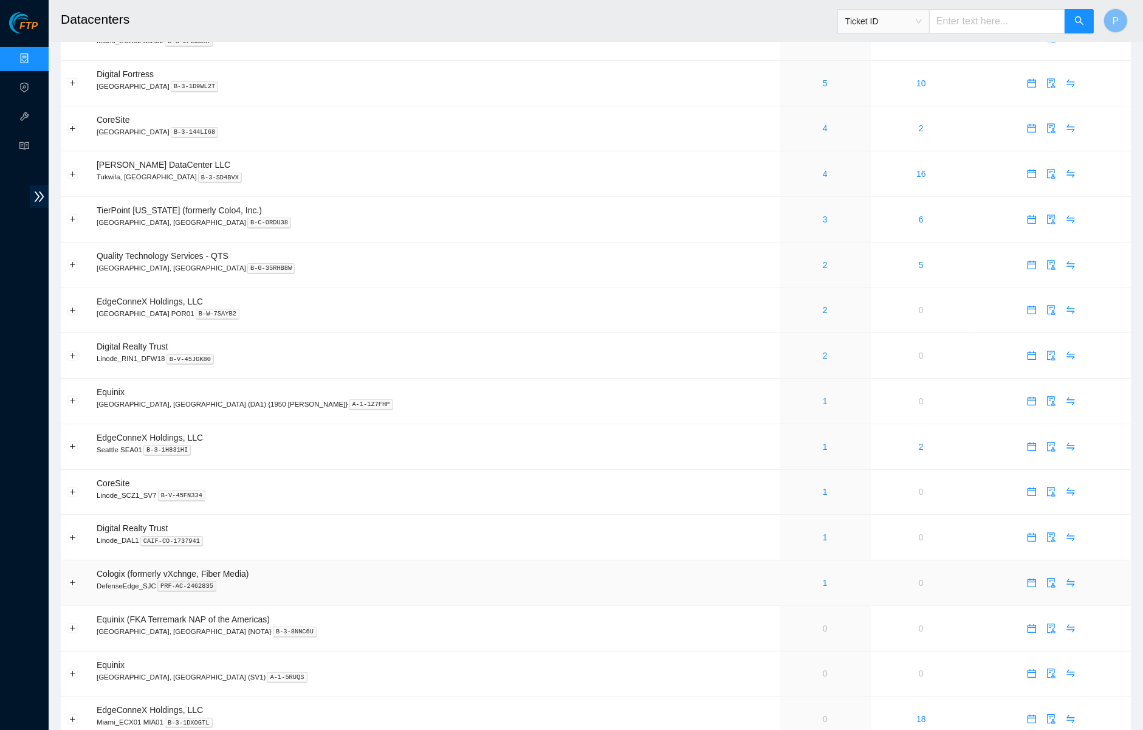
scroll to position [455, 0]
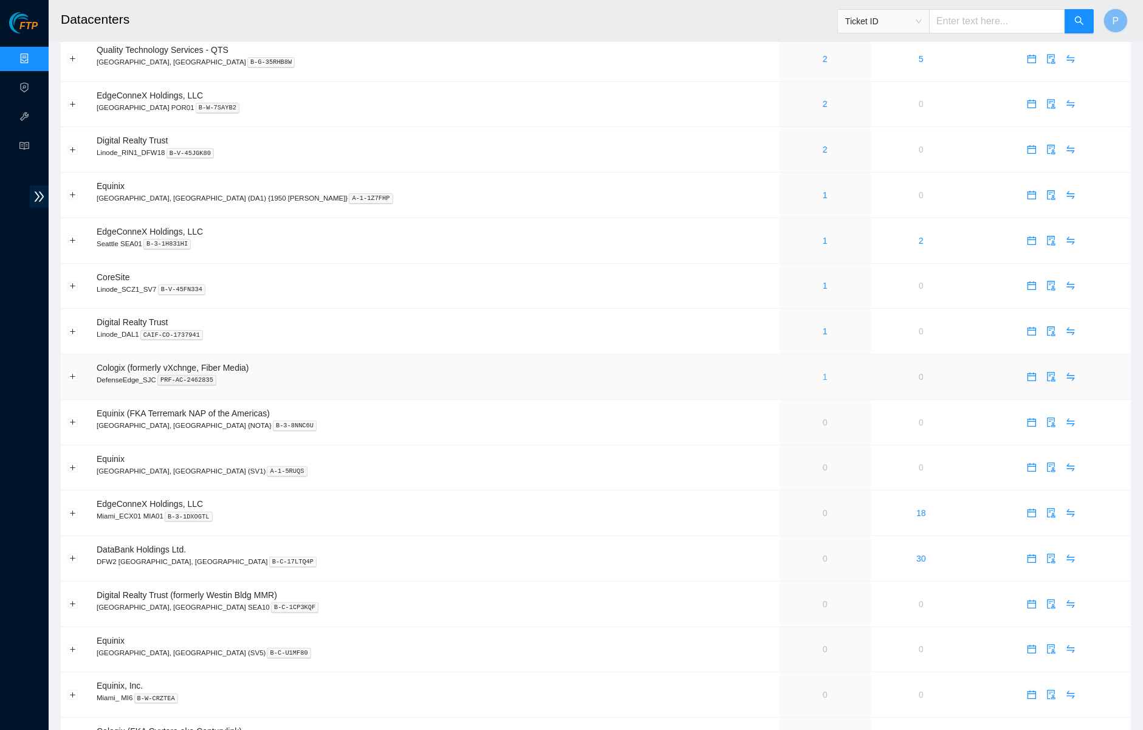
click at [823, 372] on link "1" at bounding box center [825, 377] width 5 height 10
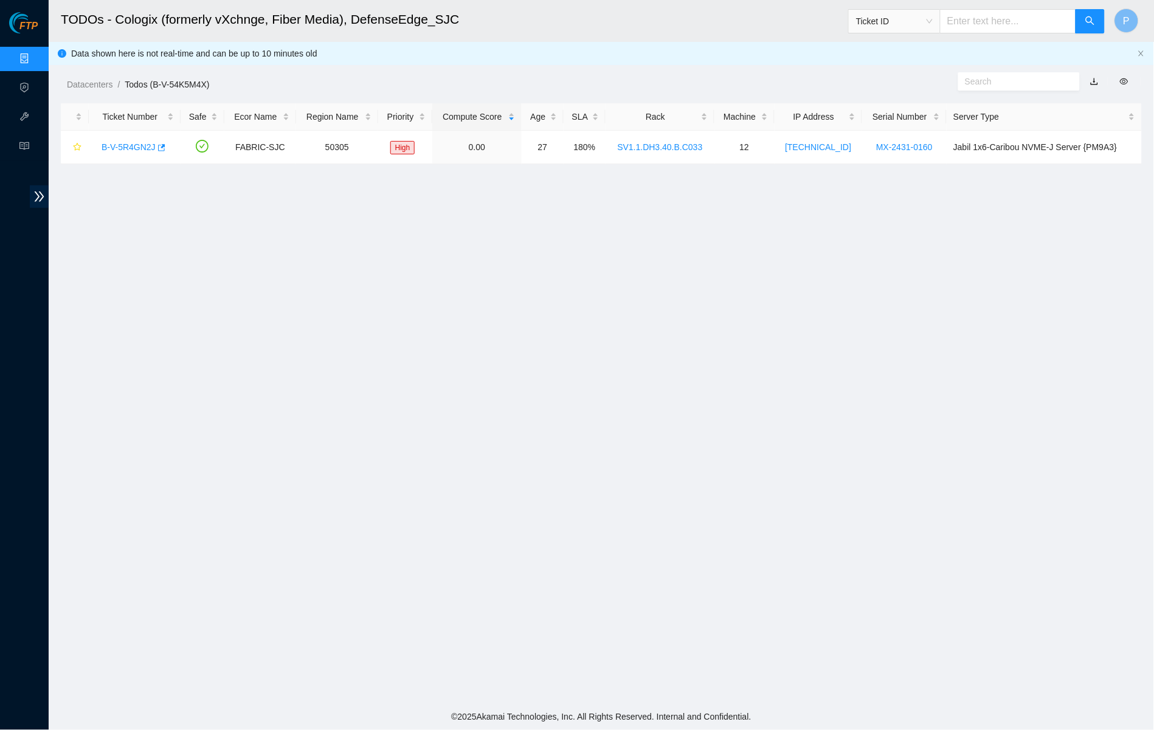
click at [1140, 48] on div "Data shown here is not real-time and can be up to 10 minutes old" at bounding box center [601, 53] width 1105 height 23
click at [1140, 52] on icon "close" at bounding box center [1140, 52] width 5 height 5
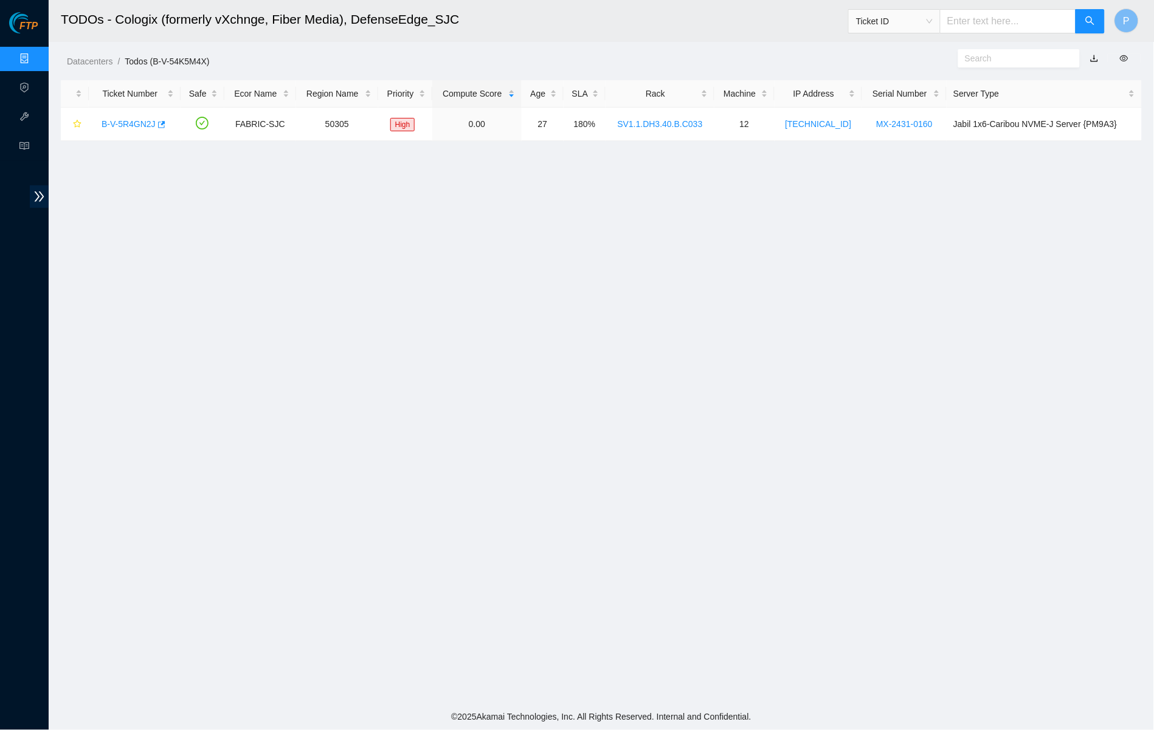
click at [1094, 53] on link "button" at bounding box center [1094, 58] width 9 height 10
click at [35, 54] on link "Data Centers" at bounding box center [60, 59] width 50 height 10
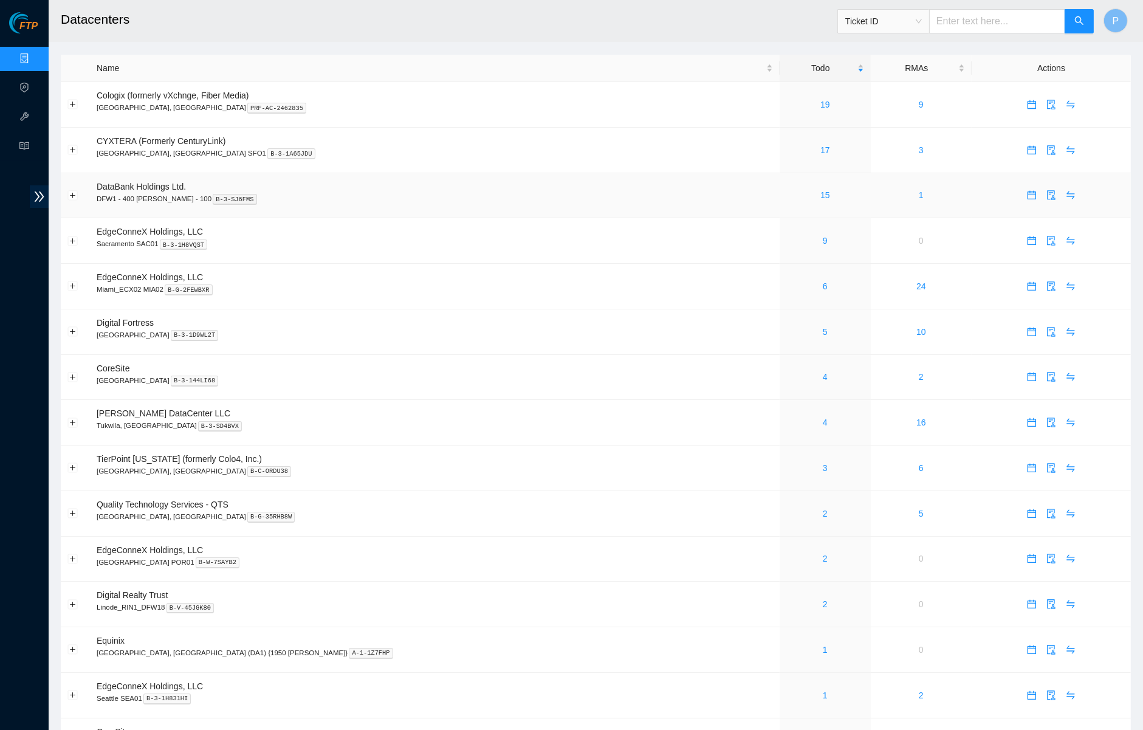
click at [536, 189] on td "DataBank Holdings Ltd. DFW1 - 400 [PERSON_NAME] - 100 B-3-SJ6FMS" at bounding box center [435, 196] width 690 height 46
click at [823, 374] on link "4" at bounding box center [825, 377] width 5 height 10
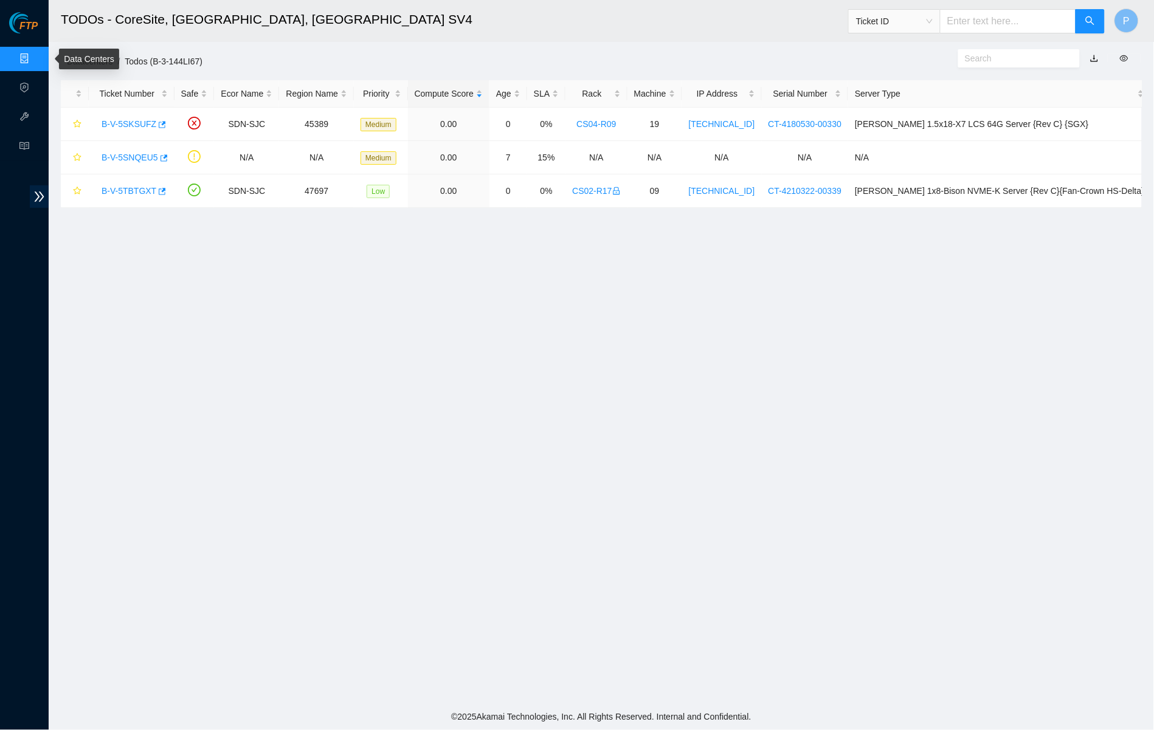
click at [35, 54] on link "Data Centers" at bounding box center [60, 59] width 50 height 10
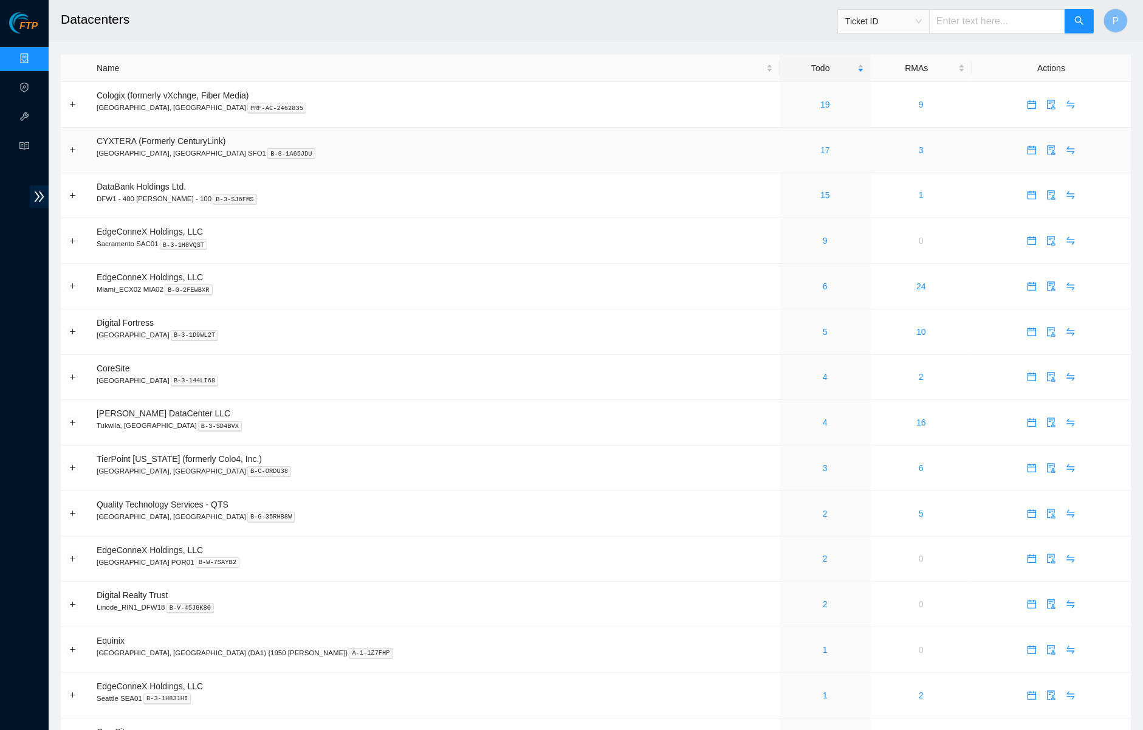
click at [821, 145] on link "17" at bounding box center [826, 150] width 10 height 10
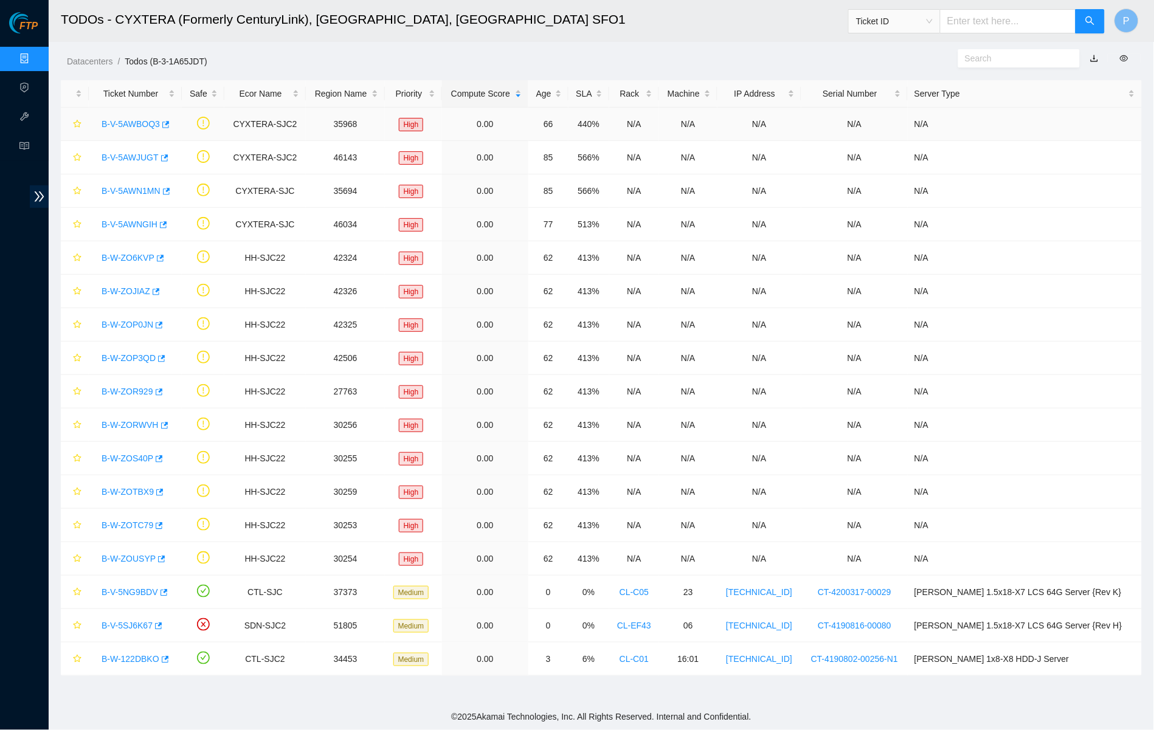
click at [144, 123] on link "B-V-5AWBOQ3" at bounding box center [131, 124] width 58 height 10
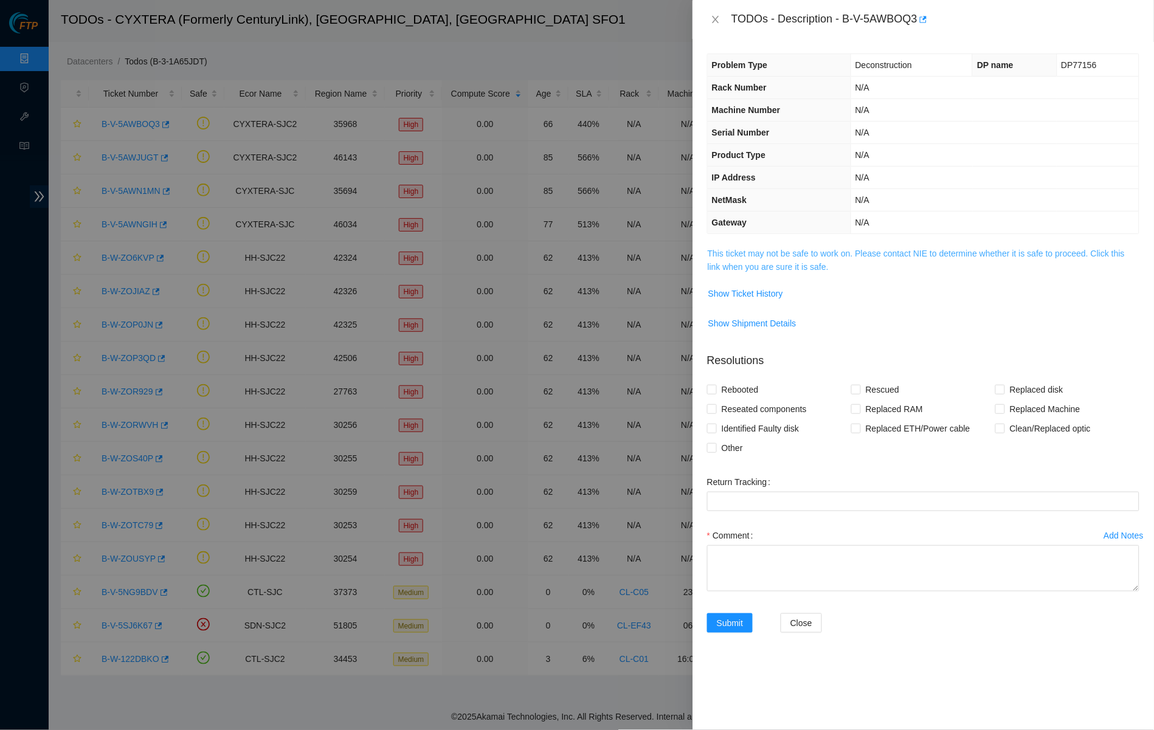
click at [791, 249] on link "This ticket may not be safe to work on. Please contact NIE to determine whether…" at bounding box center [916, 260] width 417 height 23
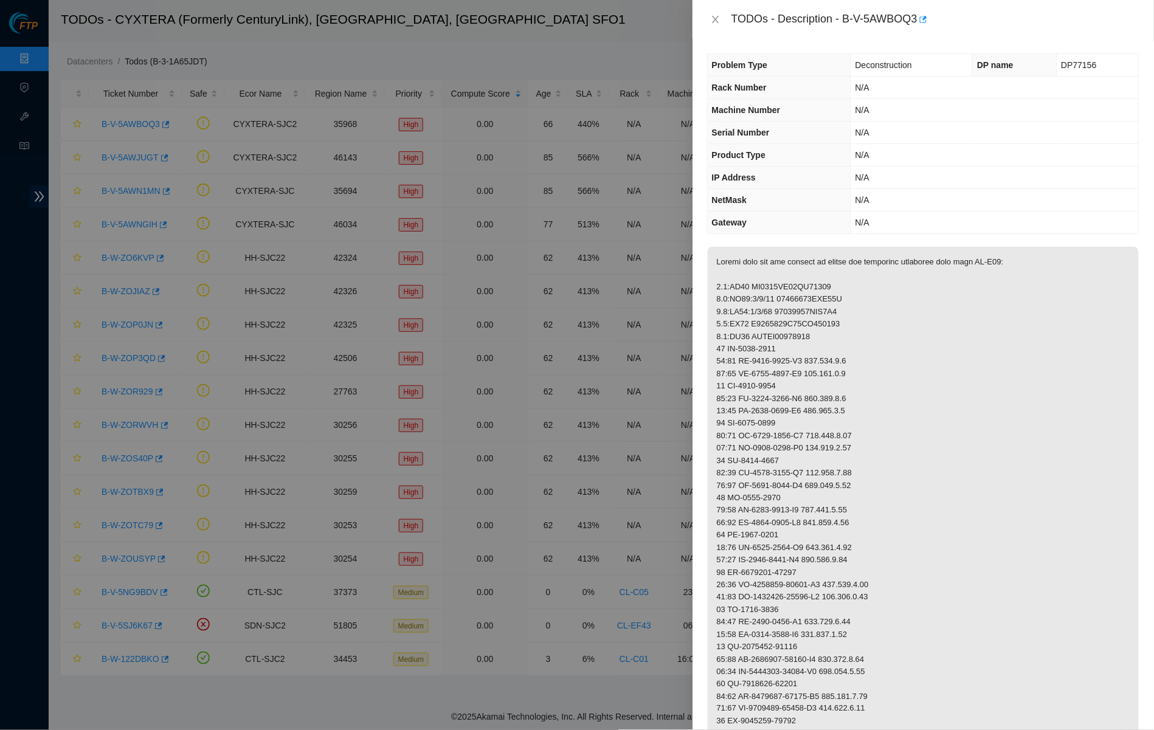
scroll to position [129, 0]
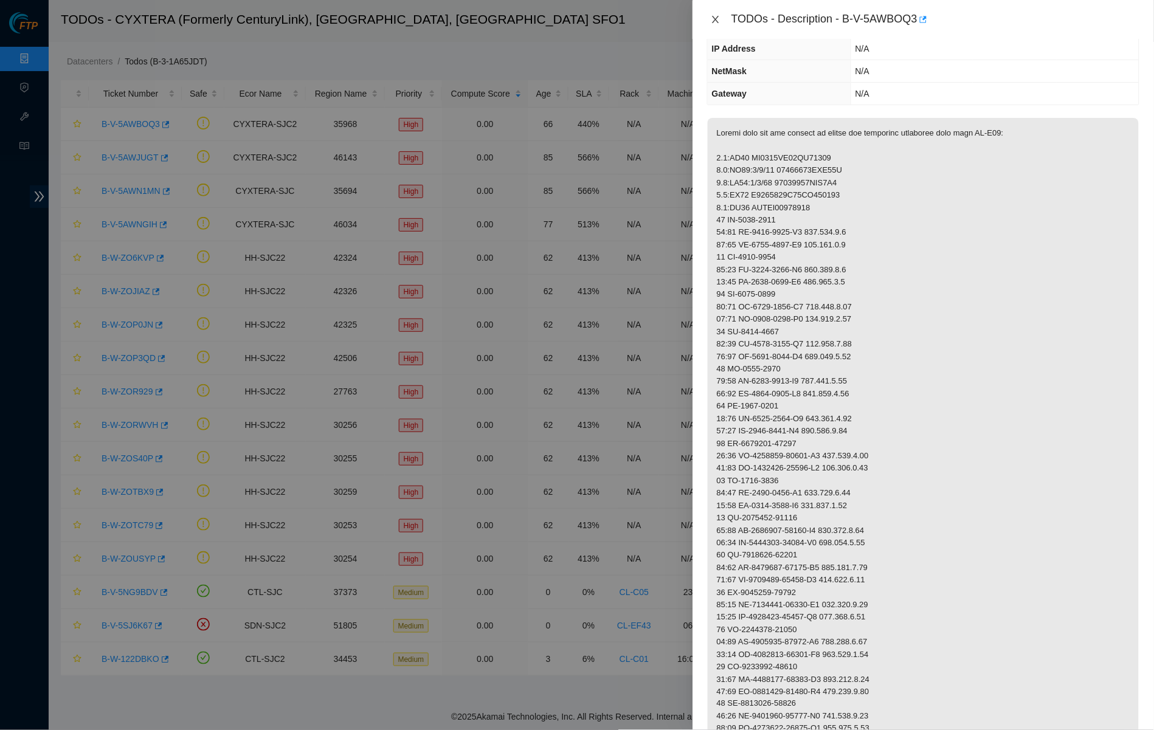
click at [720, 15] on icon "close" at bounding box center [716, 20] width 10 height 10
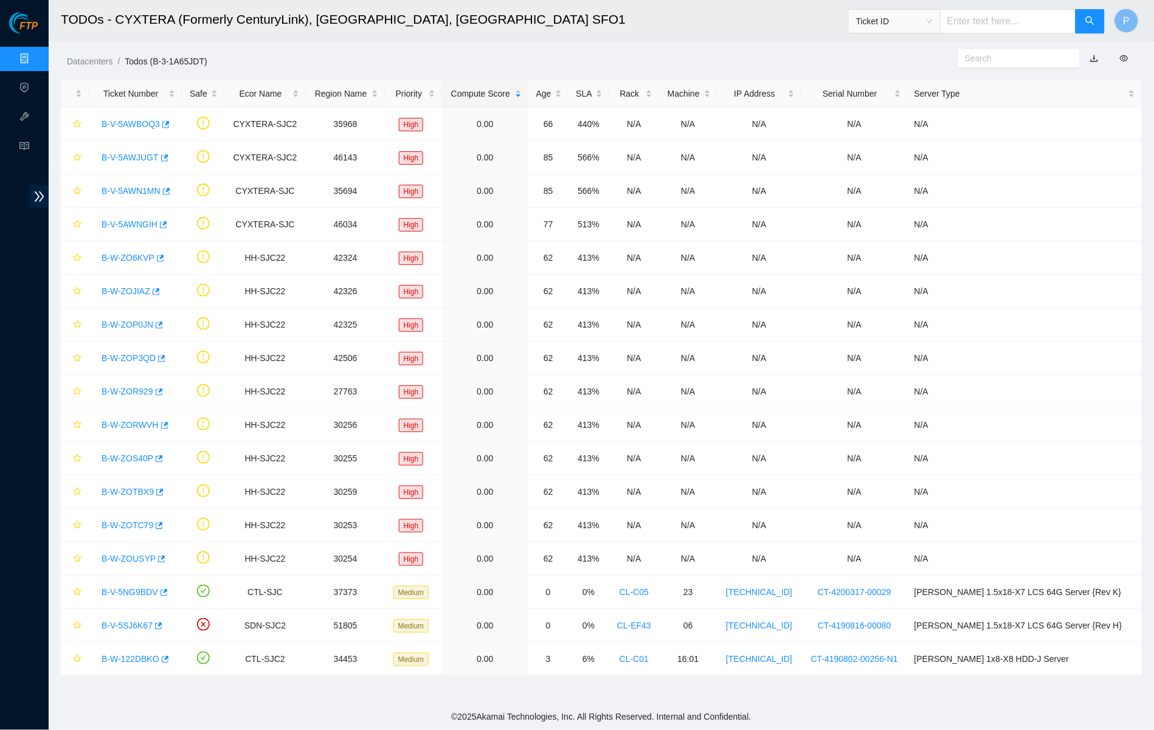
scroll to position [0, 0]
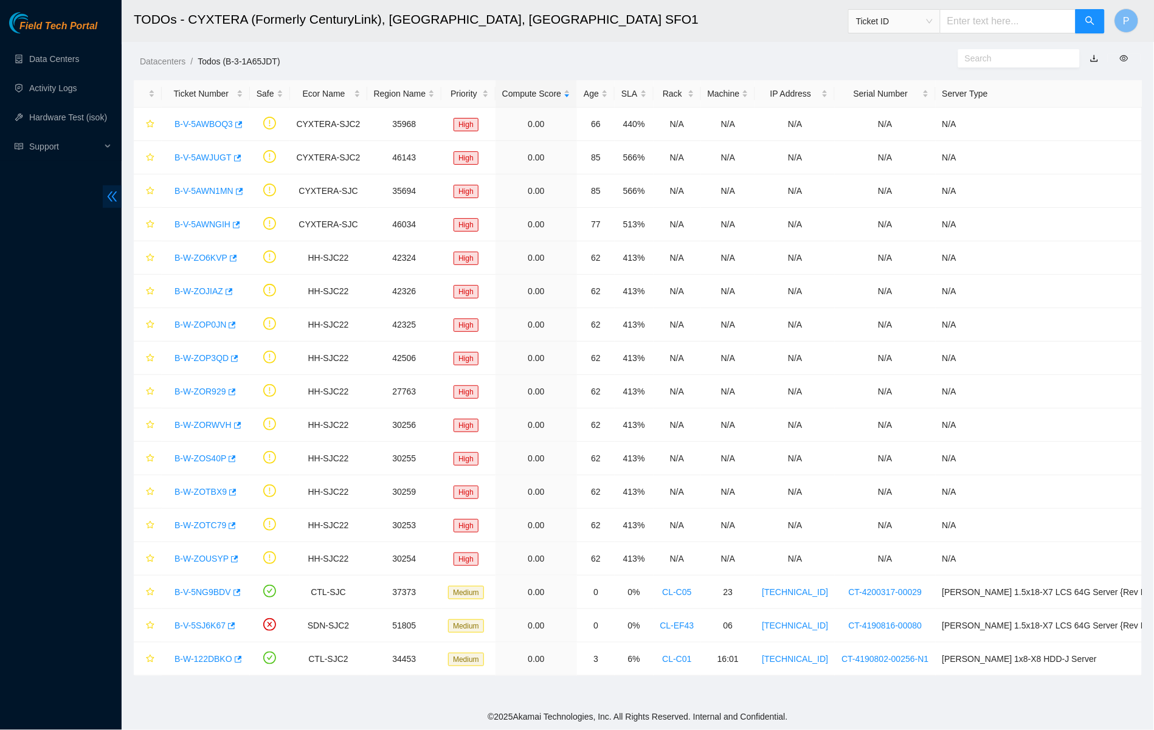
click at [116, 198] on icon "double-left" at bounding box center [112, 196] width 13 height 13
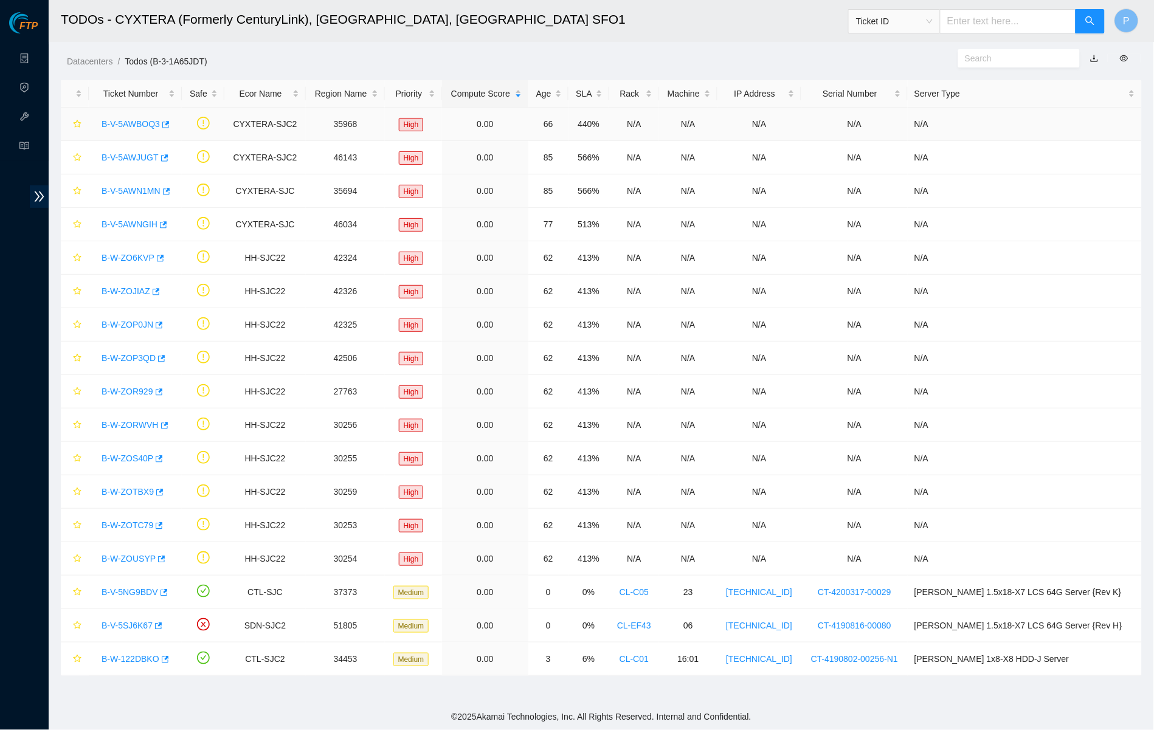
click at [139, 120] on link "B-V-5AWBOQ3" at bounding box center [131, 124] width 58 height 10
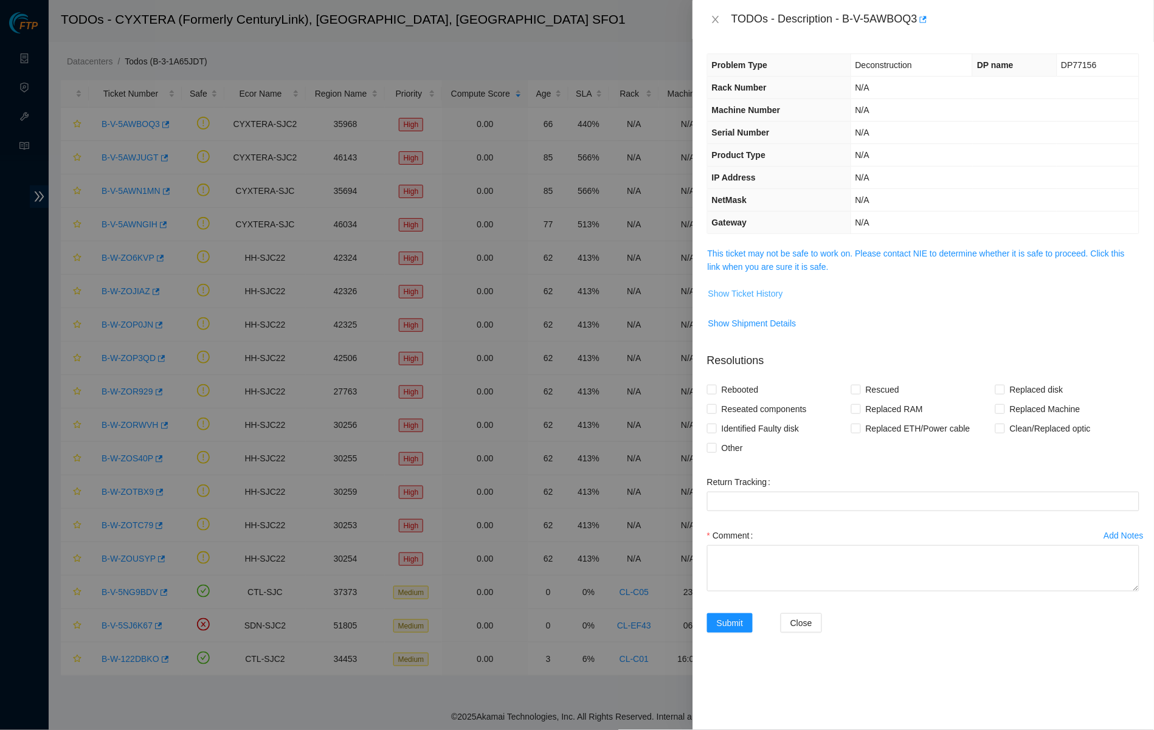
click at [741, 287] on span "Show Ticket History" at bounding box center [745, 293] width 75 height 13
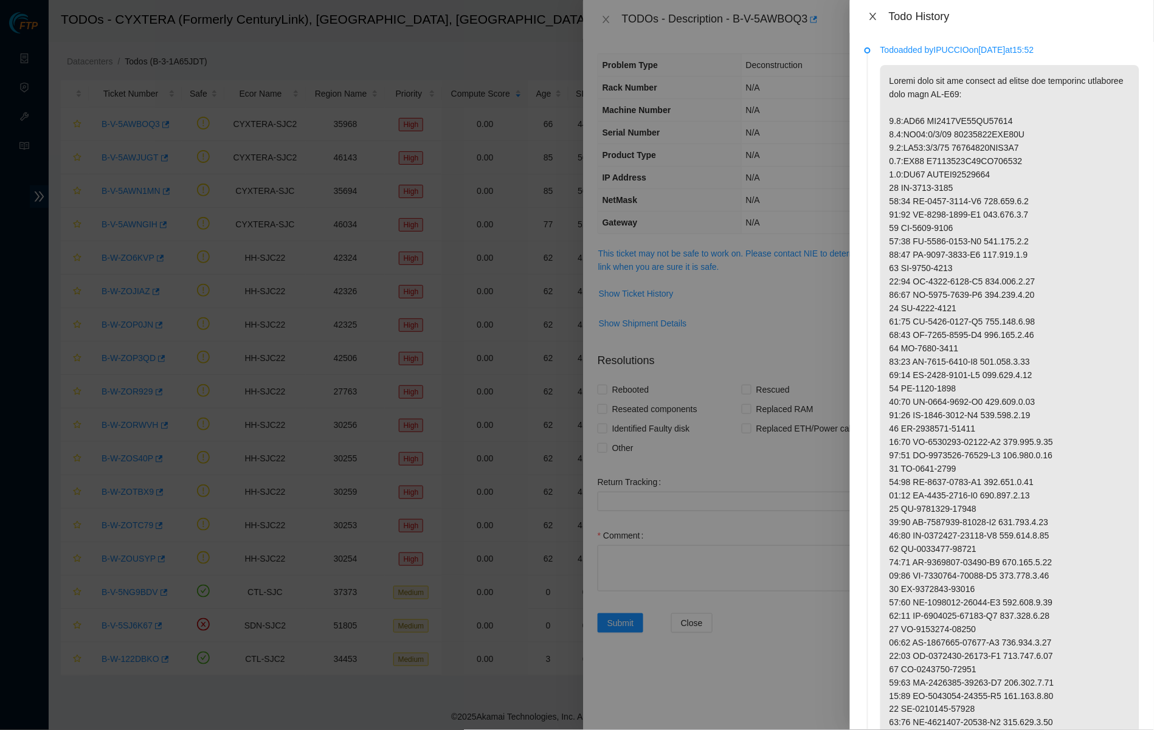
click at [873, 11] on button "Close" at bounding box center [872, 17] width 17 height 12
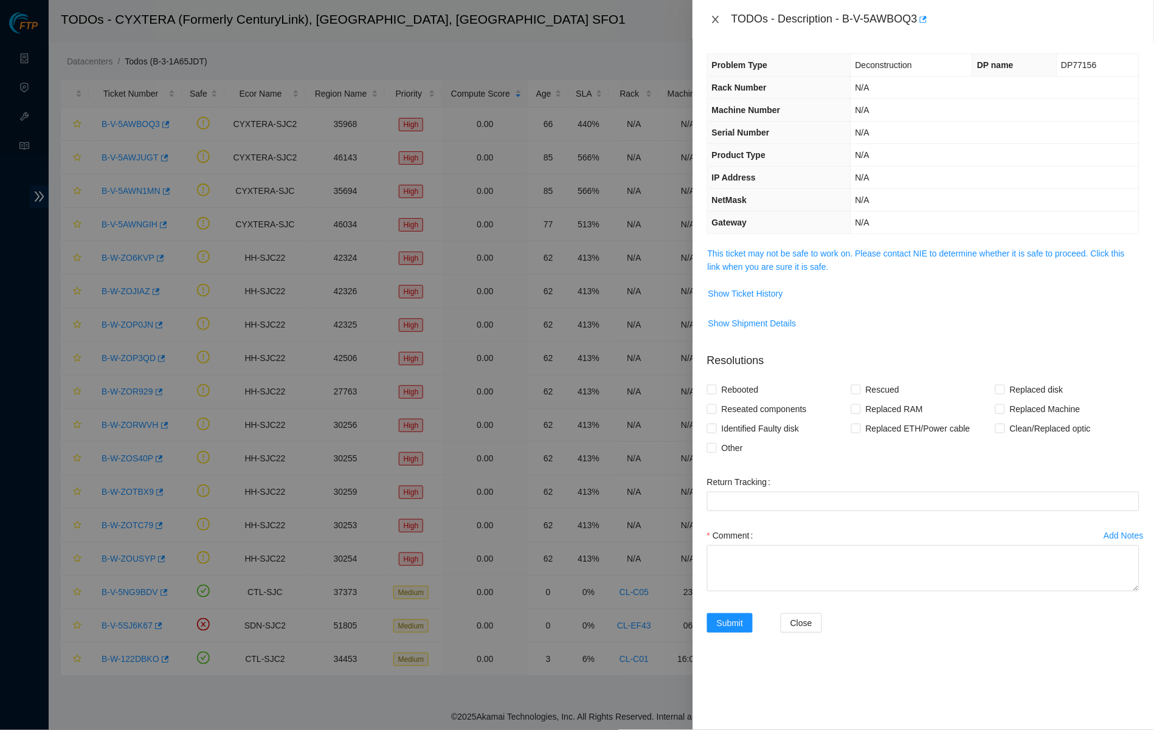
click at [717, 18] on icon "close" at bounding box center [716, 20] width 10 height 10
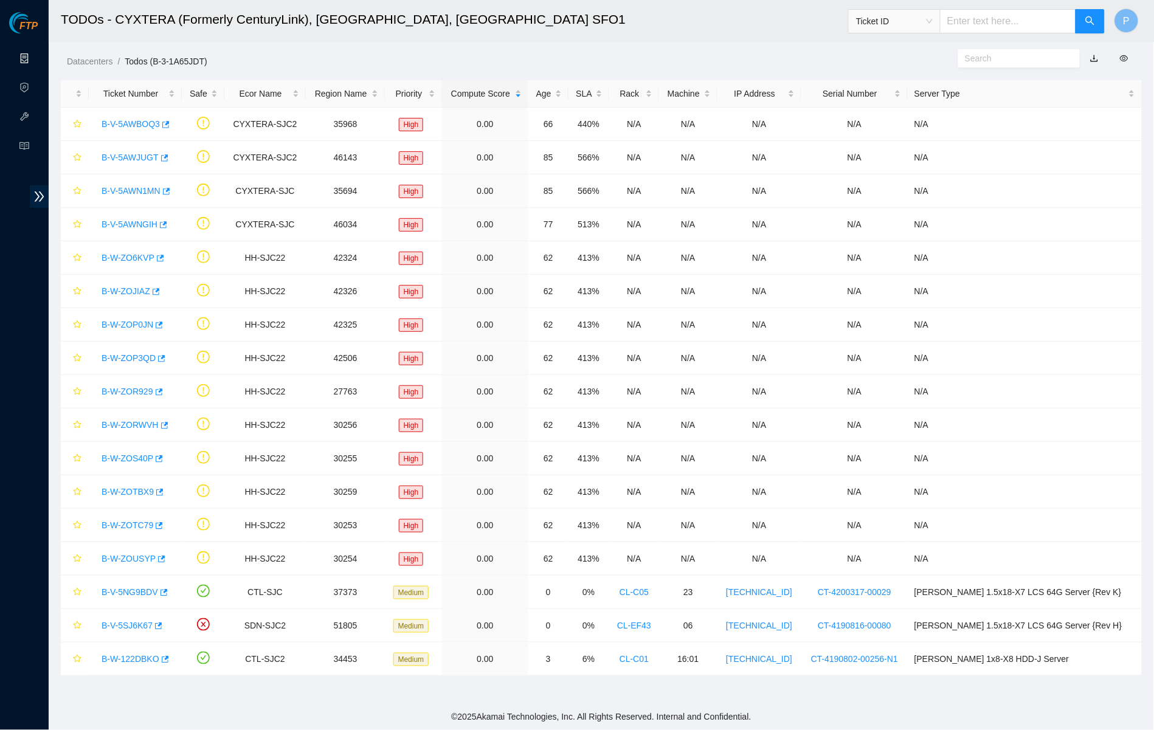
click at [36, 59] on link "Data Centers" at bounding box center [60, 59] width 50 height 10
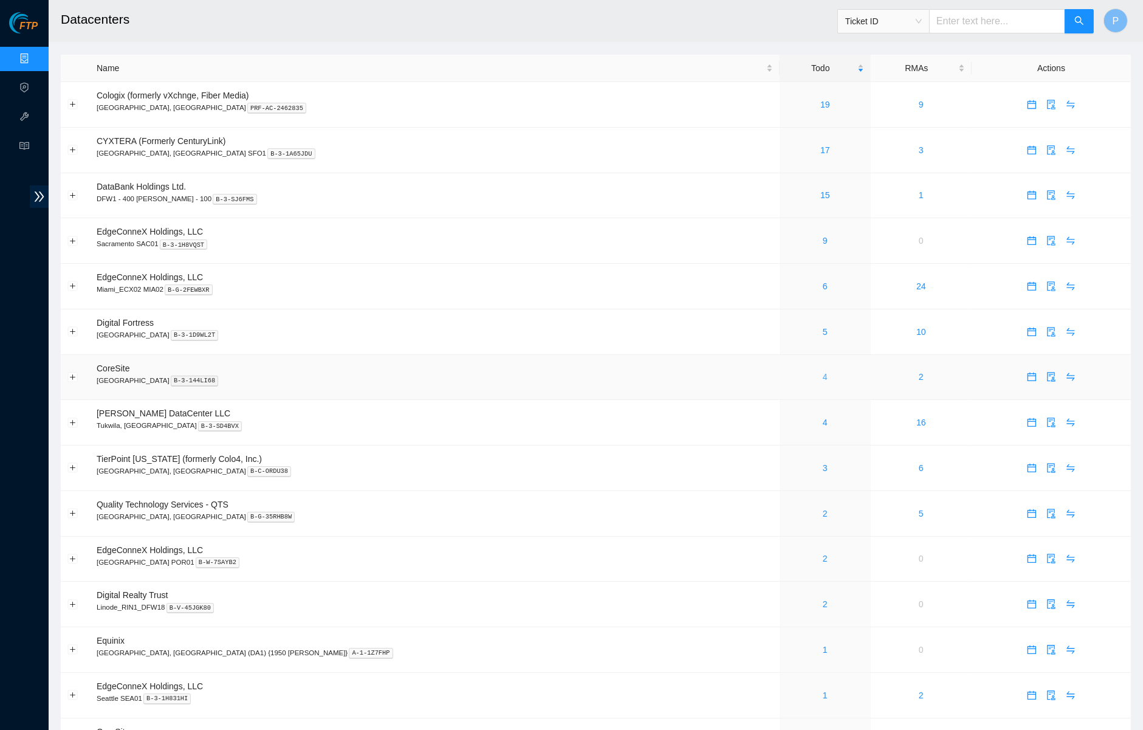
click at [823, 372] on link "4" at bounding box center [825, 377] width 5 height 10
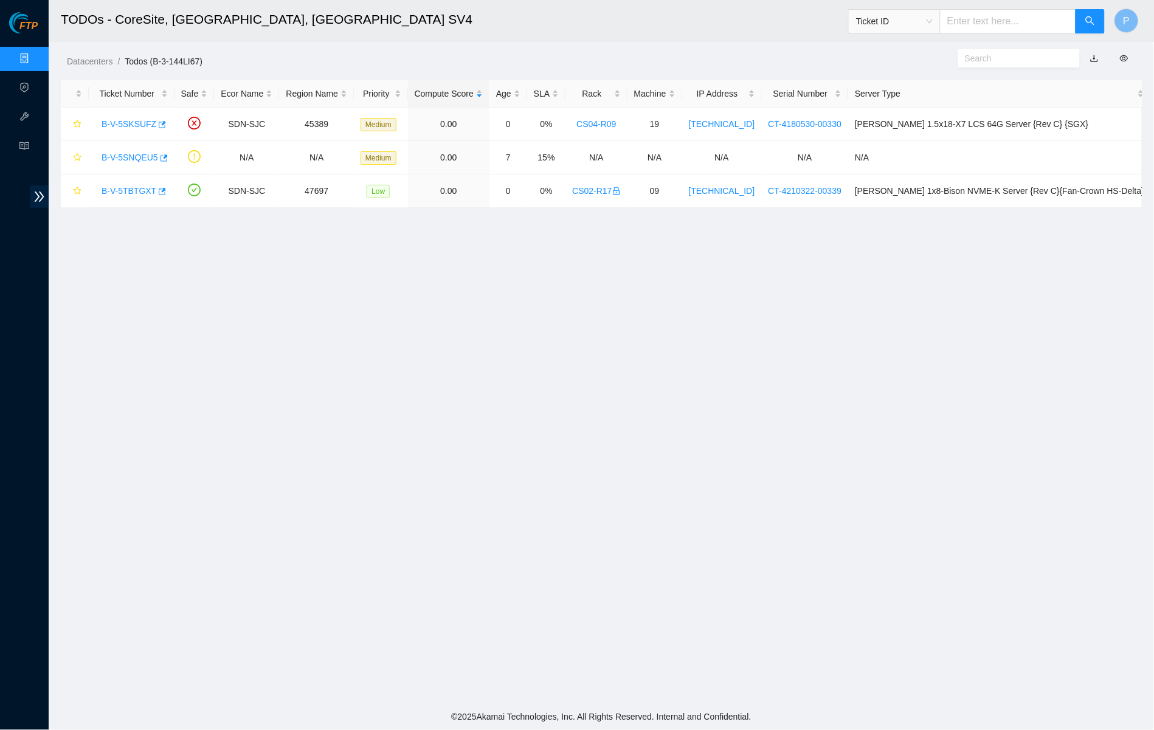
click at [35, 60] on link "Data Centers" at bounding box center [60, 59] width 50 height 10
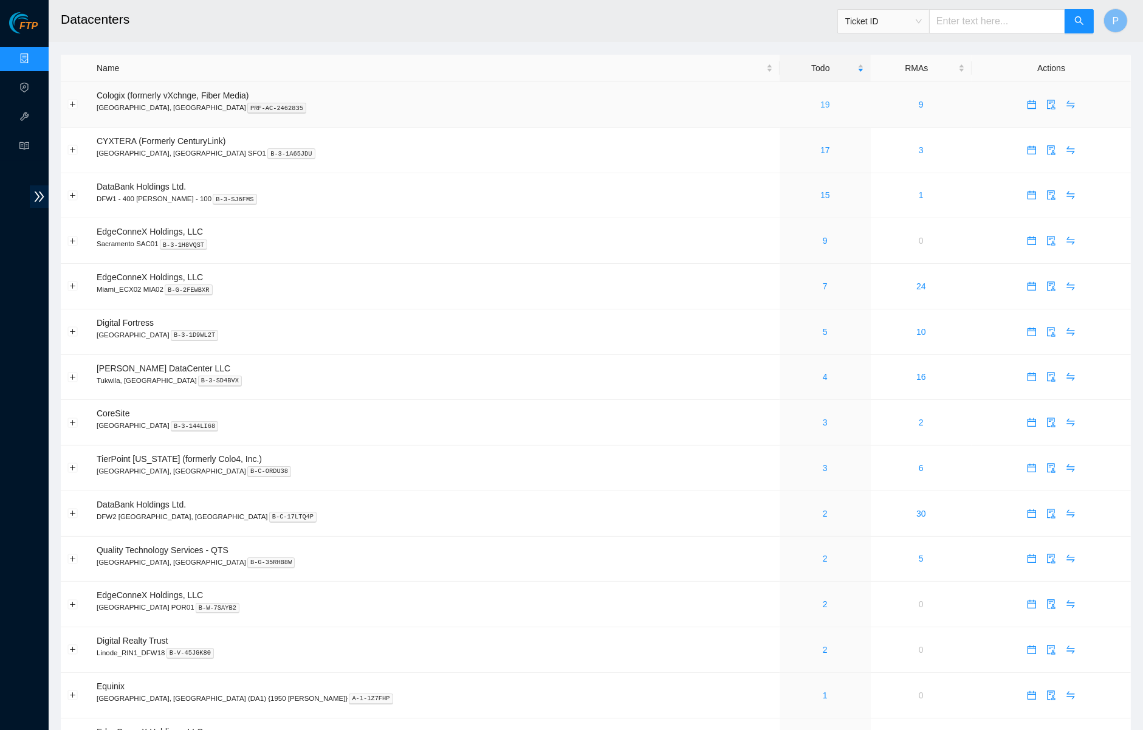
click at [821, 100] on link "19" at bounding box center [826, 105] width 10 height 10
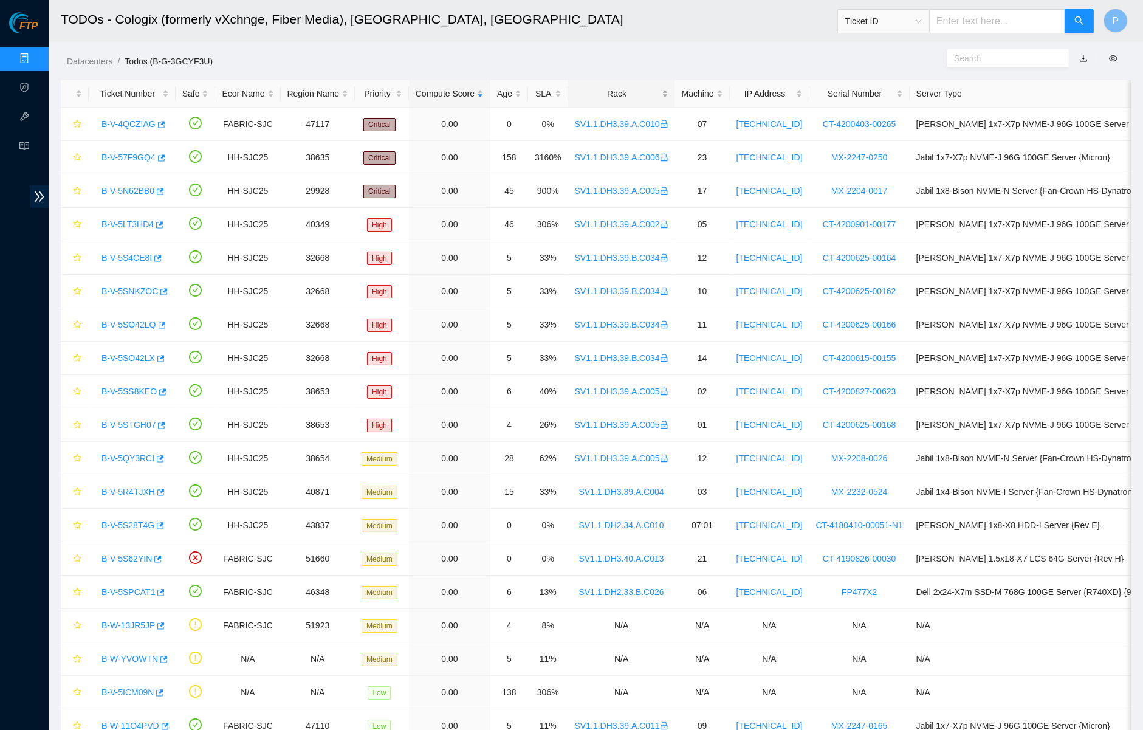
click at [647, 91] on div "Rack" at bounding box center [622, 93] width 94 height 13
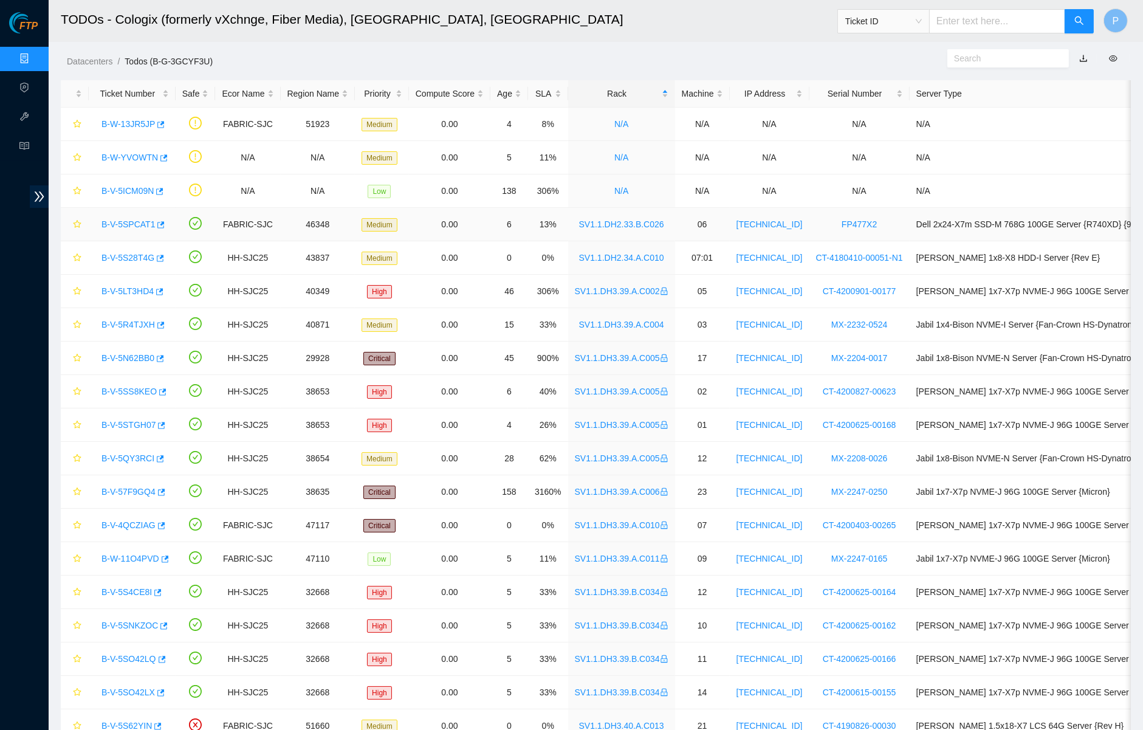
click at [135, 219] on link "B-V-5SPCAT1" at bounding box center [128, 224] width 53 height 10
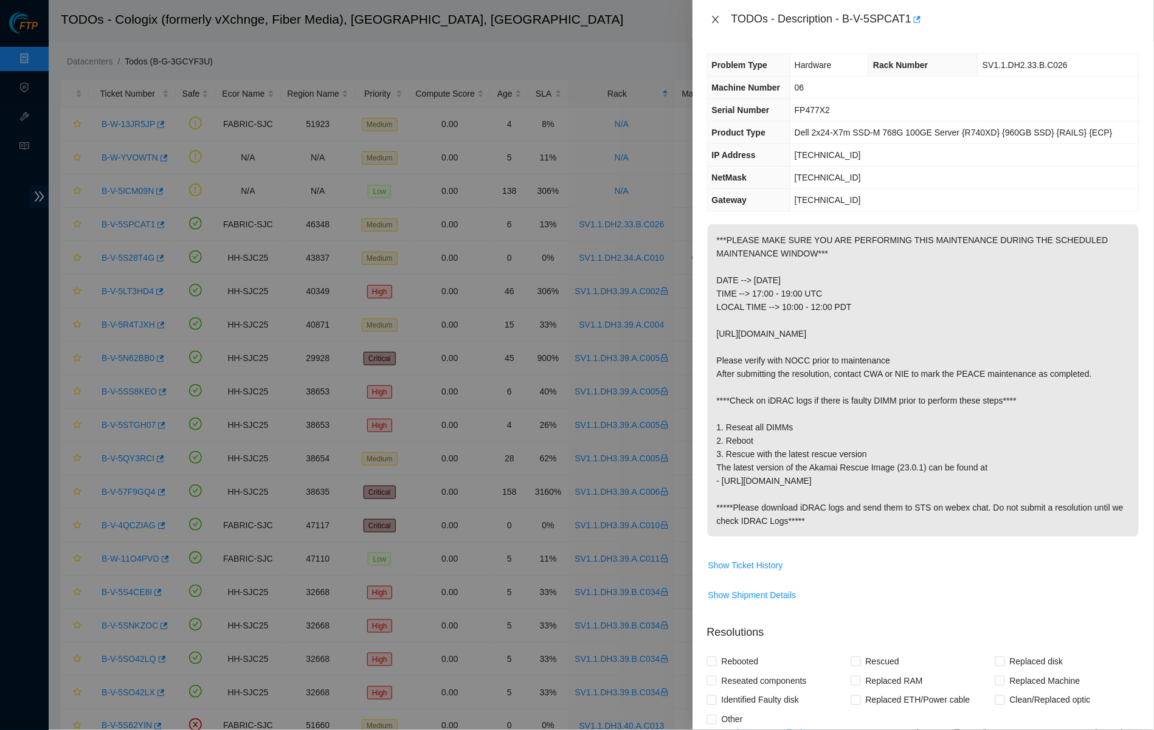
click at [711, 18] on icon "close" at bounding box center [716, 20] width 10 height 10
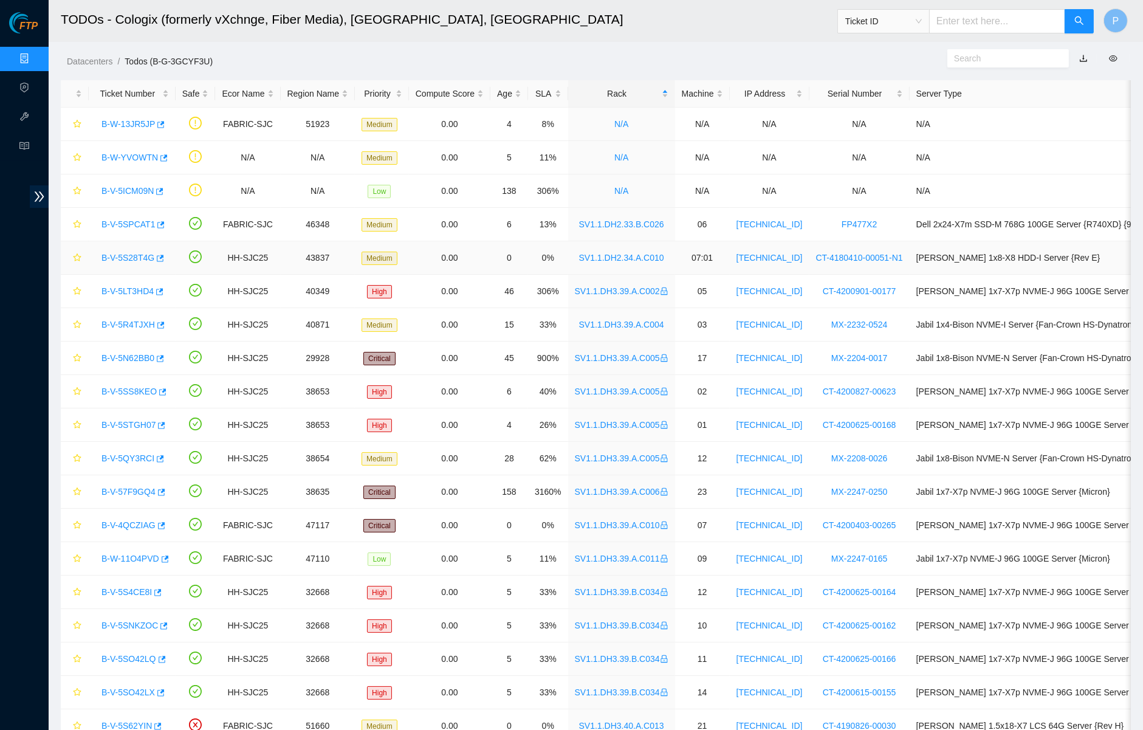
click at [135, 255] on link "B-V-5S28T4G" at bounding box center [128, 258] width 53 height 10
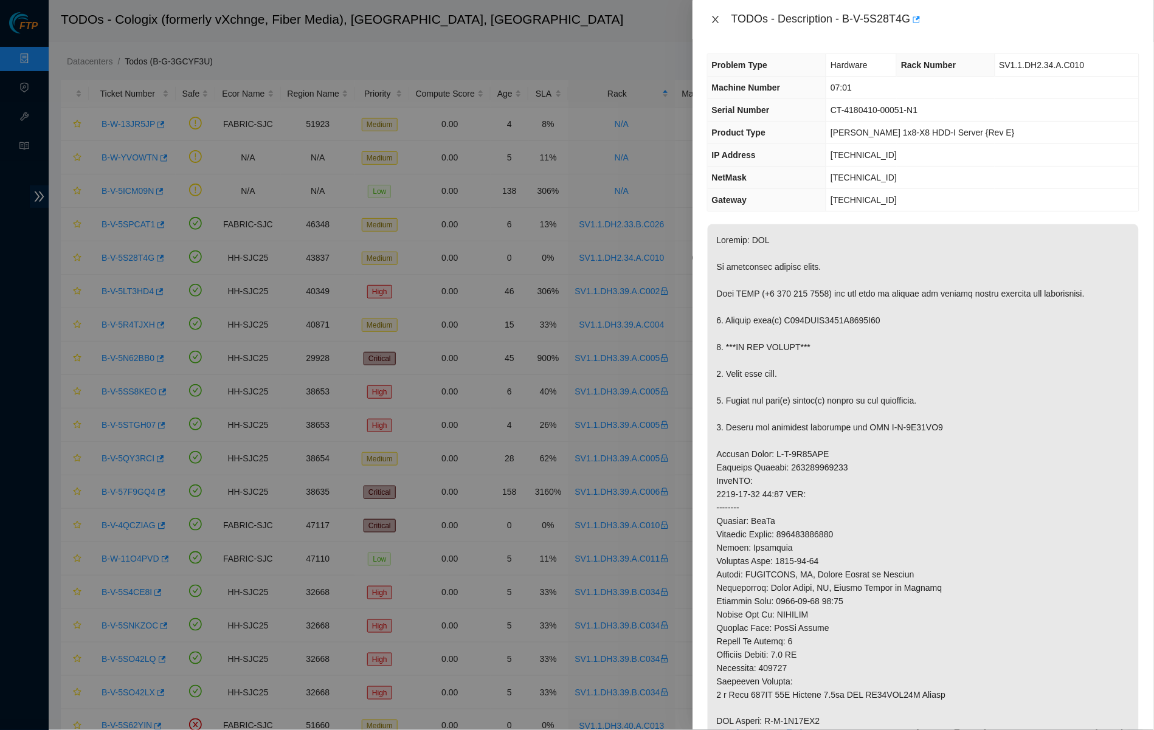
click at [714, 16] on icon "close" at bounding box center [715, 19] width 7 height 7
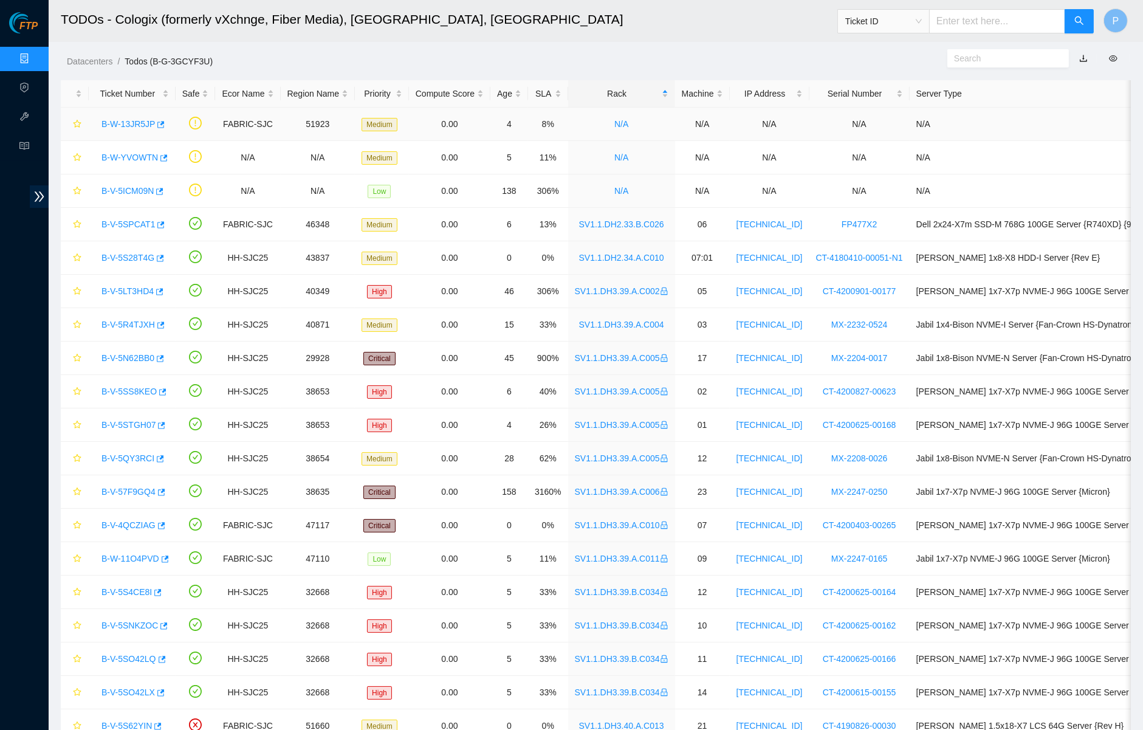
click at [133, 120] on link "B-W-13JR5JP" at bounding box center [128, 124] width 53 height 10
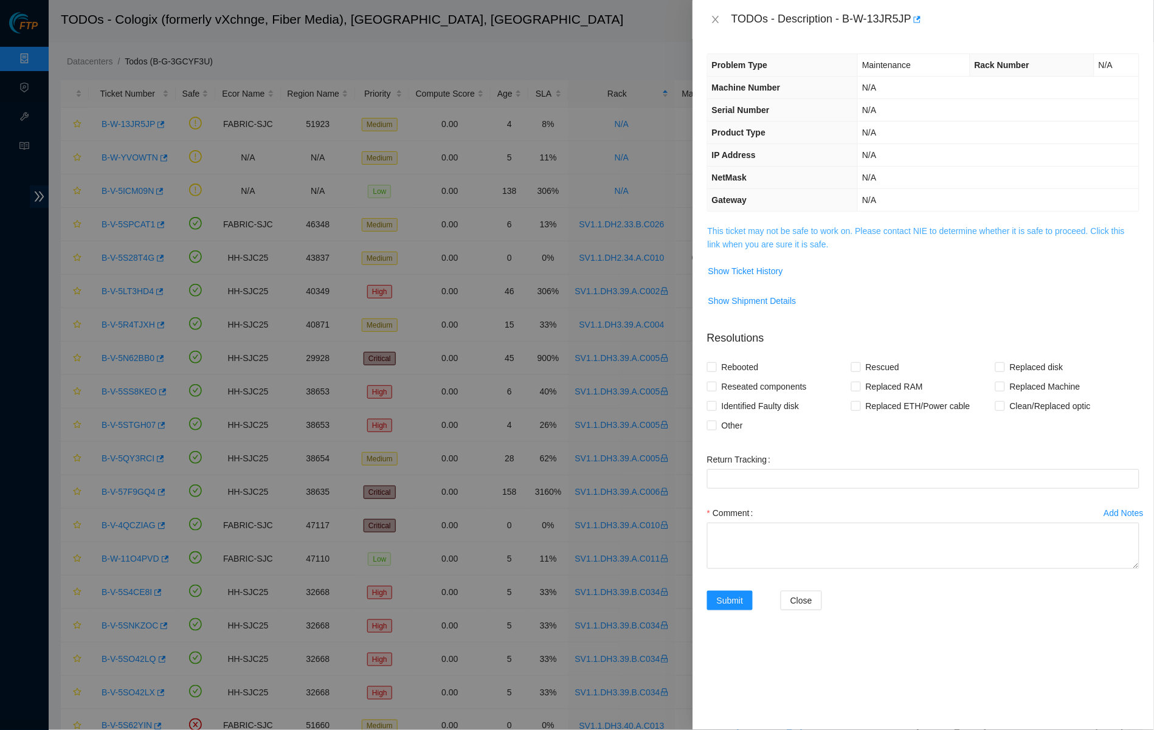
click at [774, 240] on link "This ticket may not be safe to work on. Please contact NIE to determine whether…" at bounding box center [916, 237] width 417 height 23
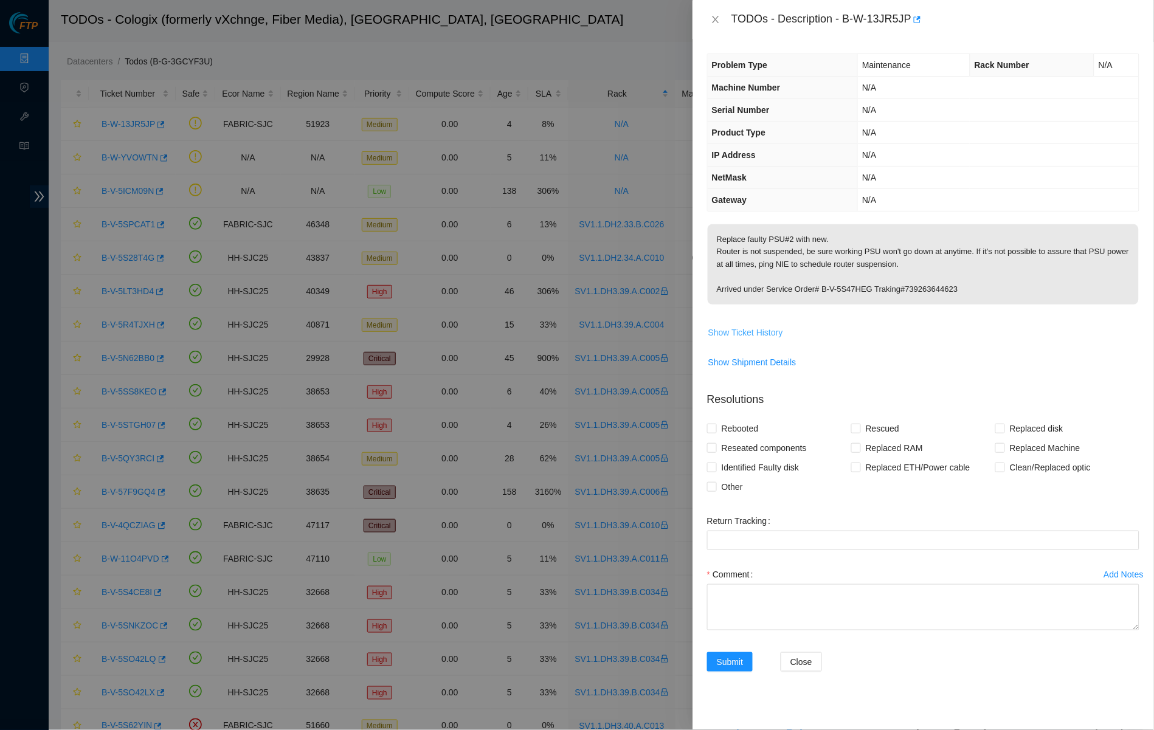
click at [770, 331] on span "Show Ticket History" at bounding box center [745, 332] width 75 height 13
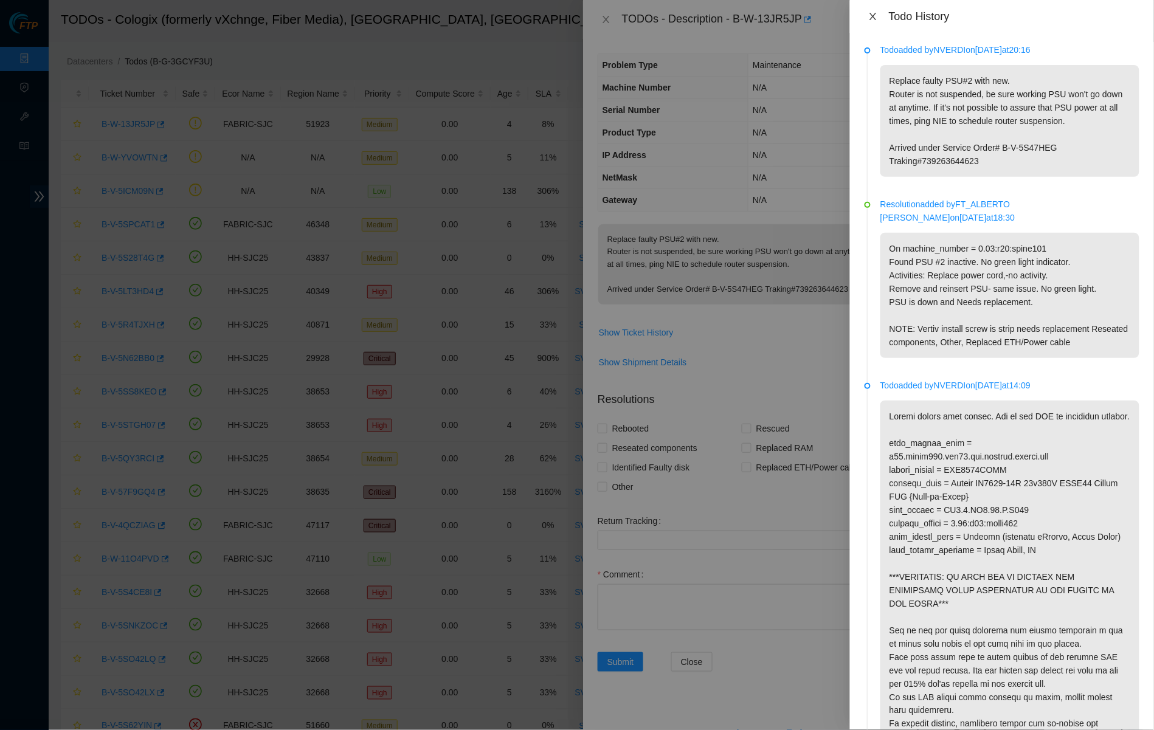
click at [878, 9] on div "Todo History" at bounding box center [1002, 16] width 304 height 33
click at [873, 13] on icon "close" at bounding box center [873, 17] width 10 height 10
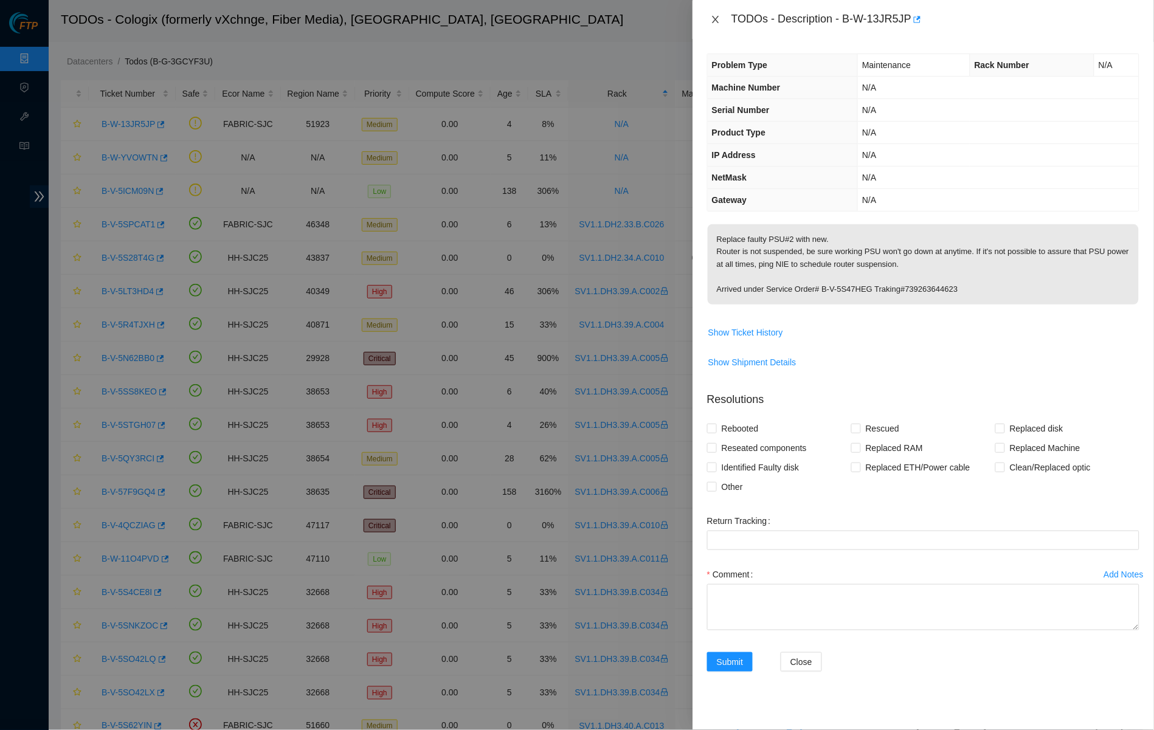
click at [717, 18] on icon "close" at bounding box center [716, 20] width 10 height 10
